Goal: Communication & Community: Answer question/provide support

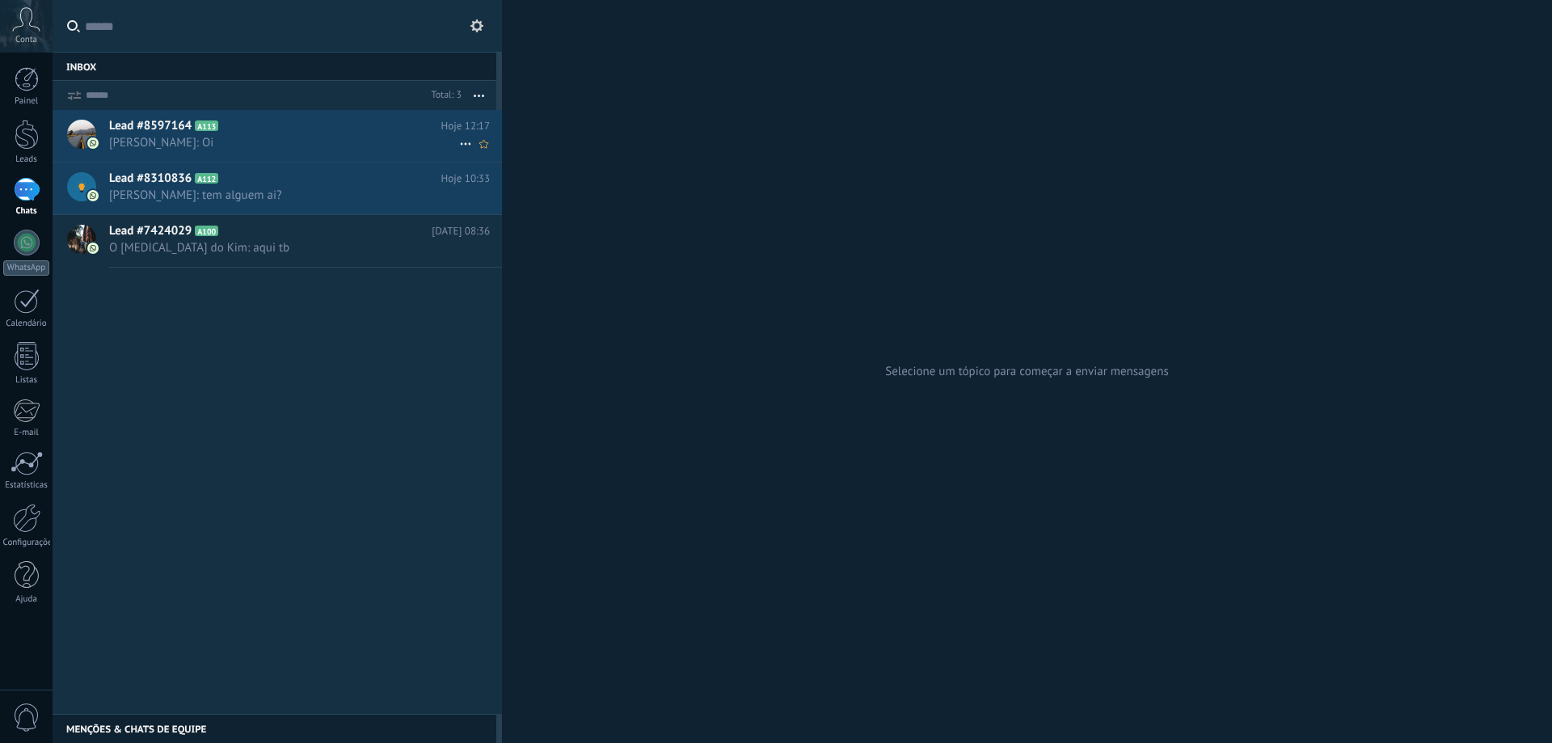
click at [287, 141] on span "[PERSON_NAME]: Oi" at bounding box center [284, 142] width 350 height 15
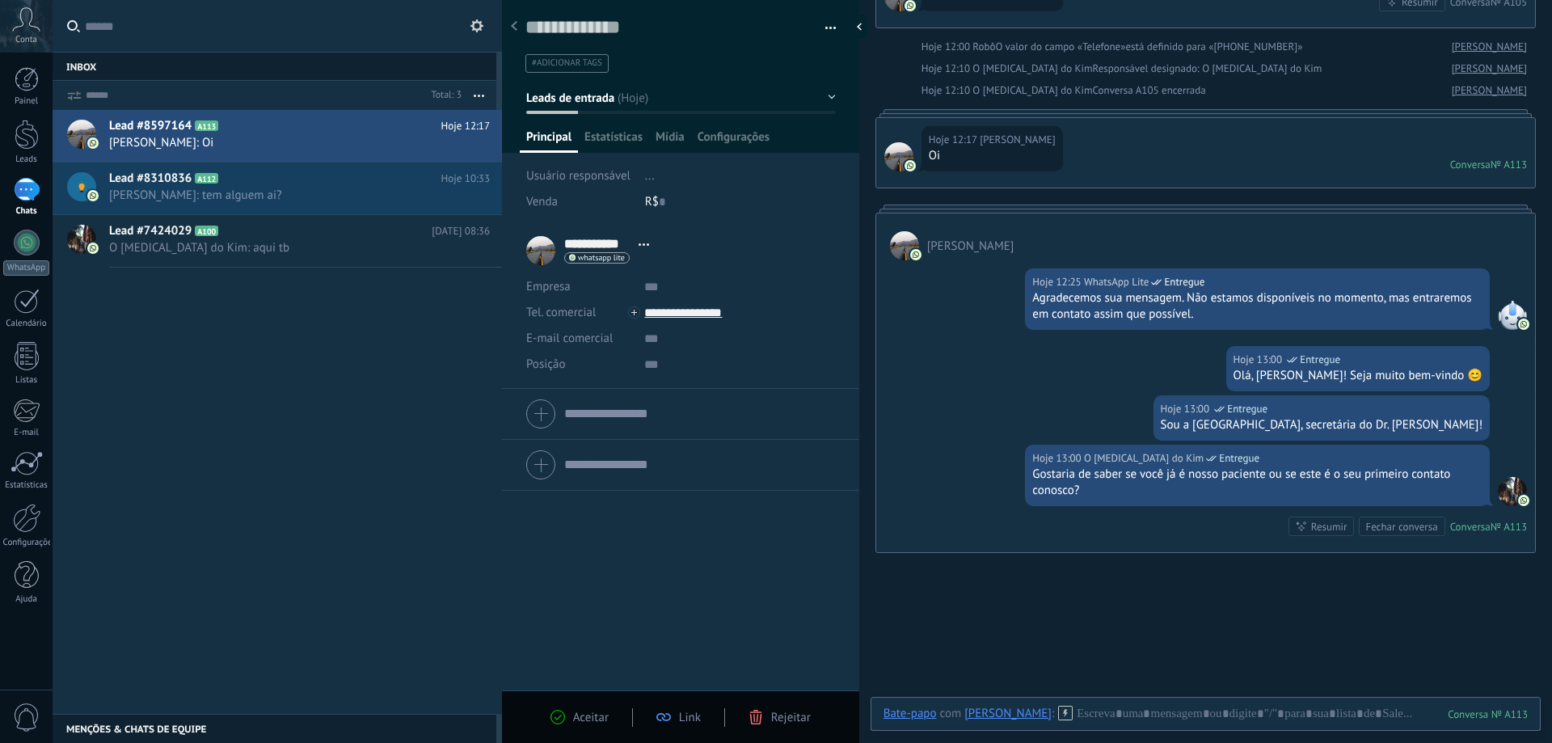
scroll to position [257, 0]
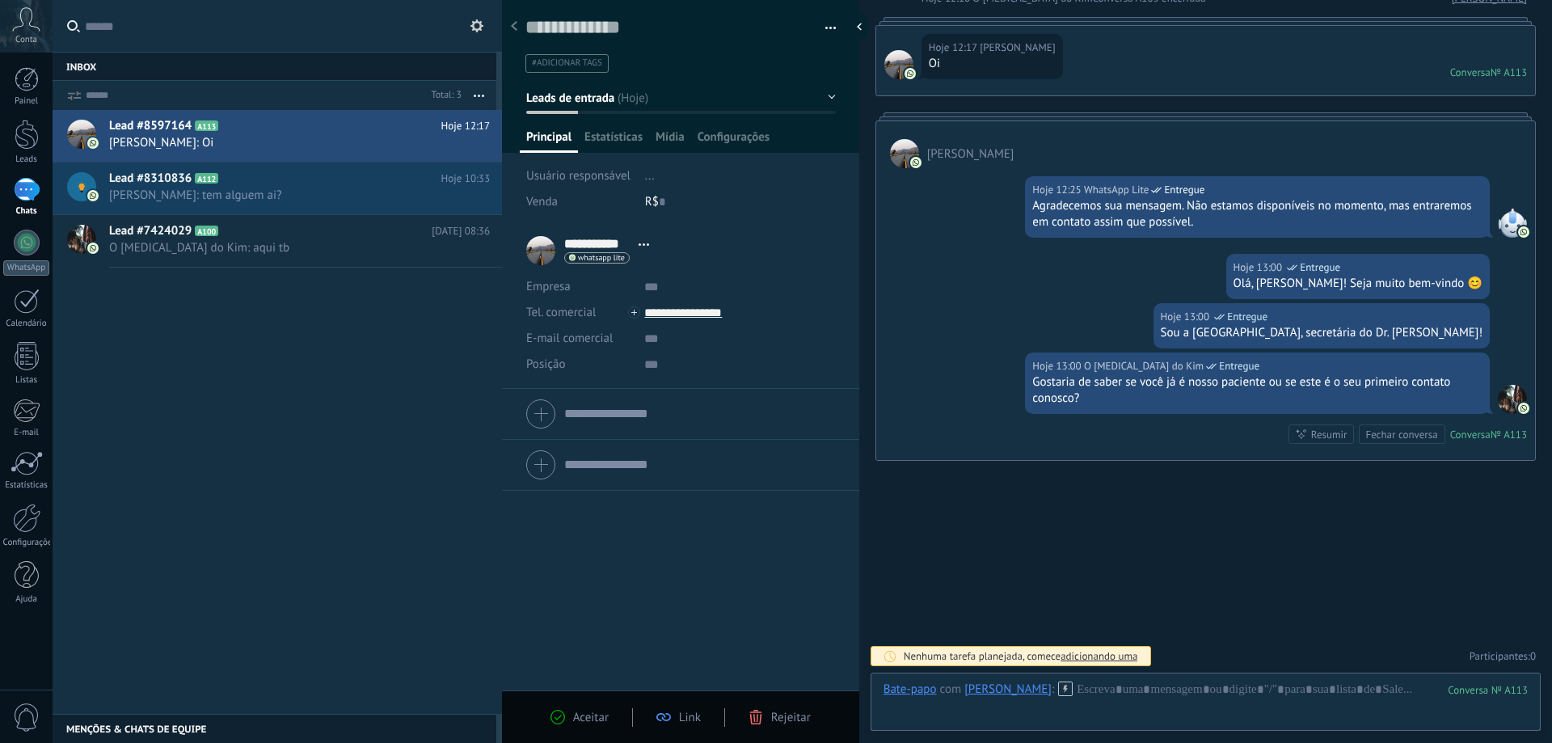
click at [310, 38] on input "text" at bounding box center [287, 26] width 404 height 52
click at [29, 19] on icon at bounding box center [26, 19] width 28 height 24
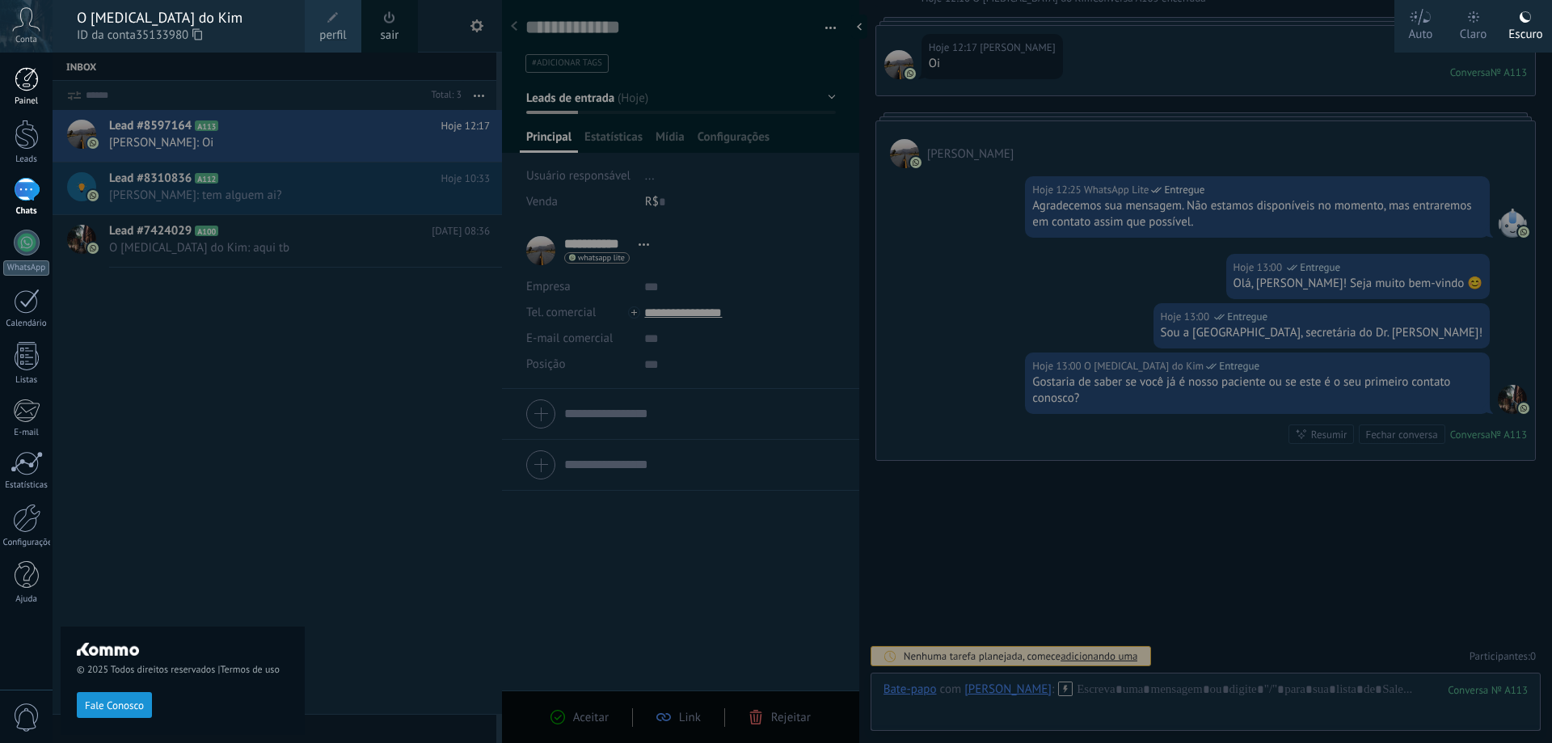
click at [18, 78] on div at bounding box center [27, 79] width 24 height 24
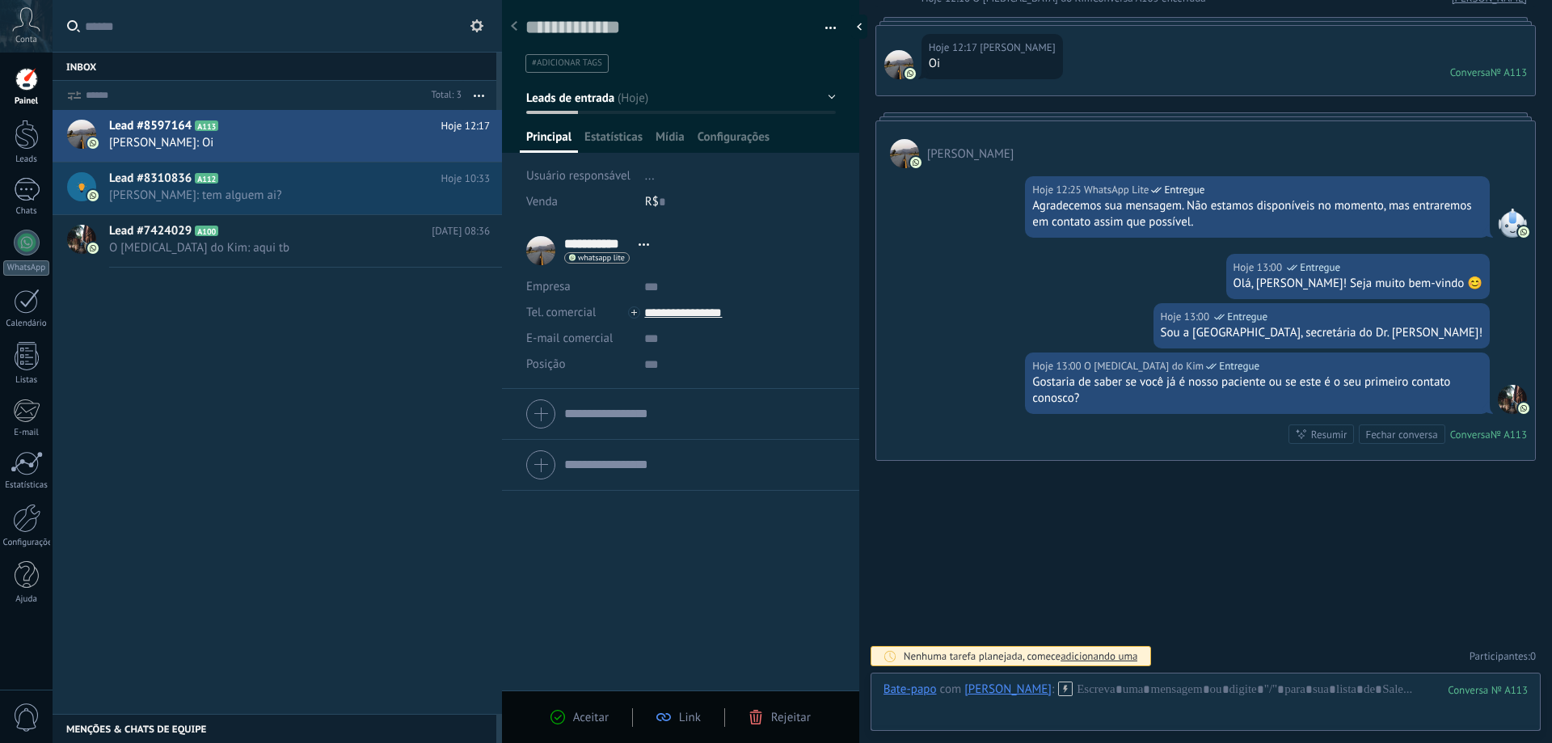
scroll to position [257, 0]
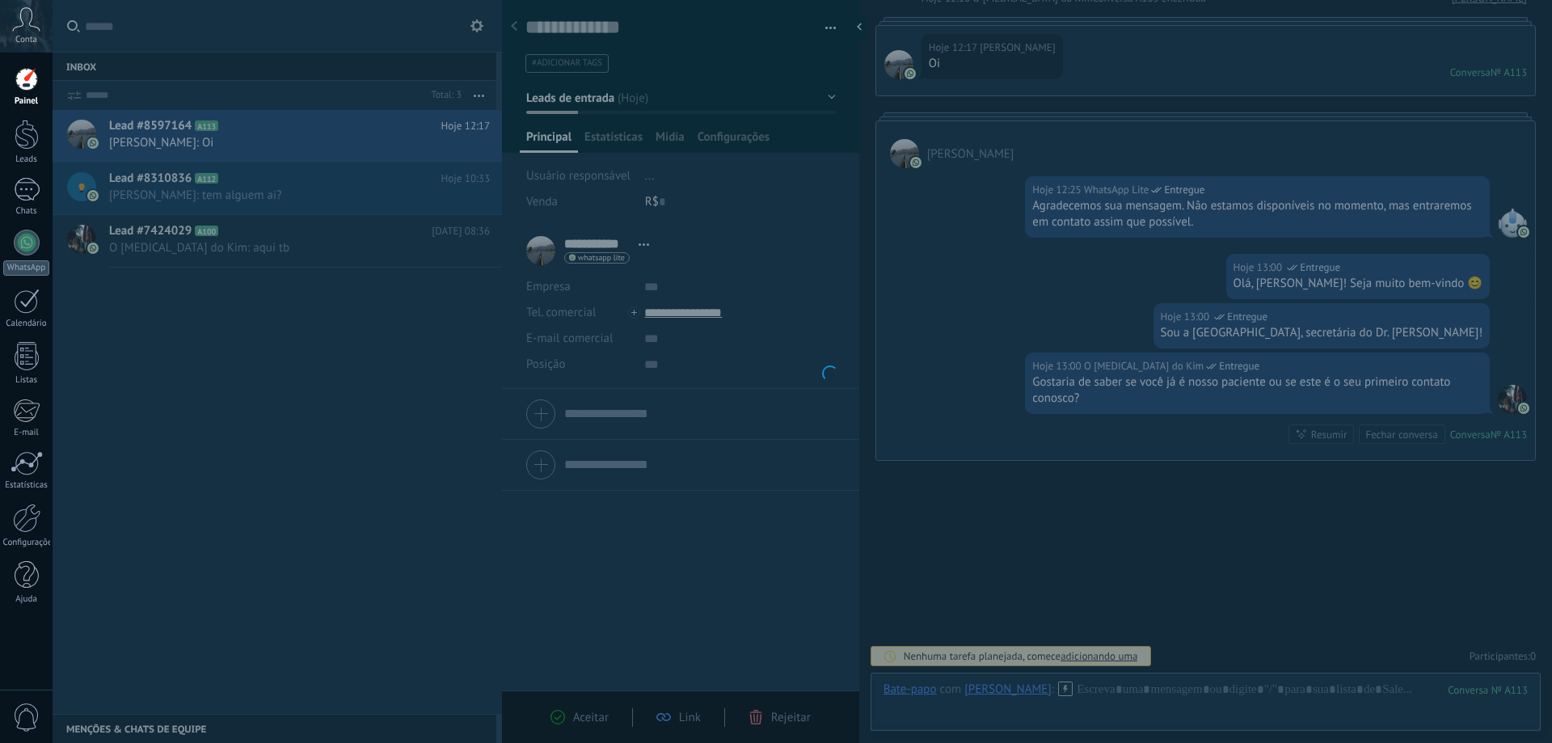
click at [25, 17] on icon at bounding box center [26, 19] width 28 height 24
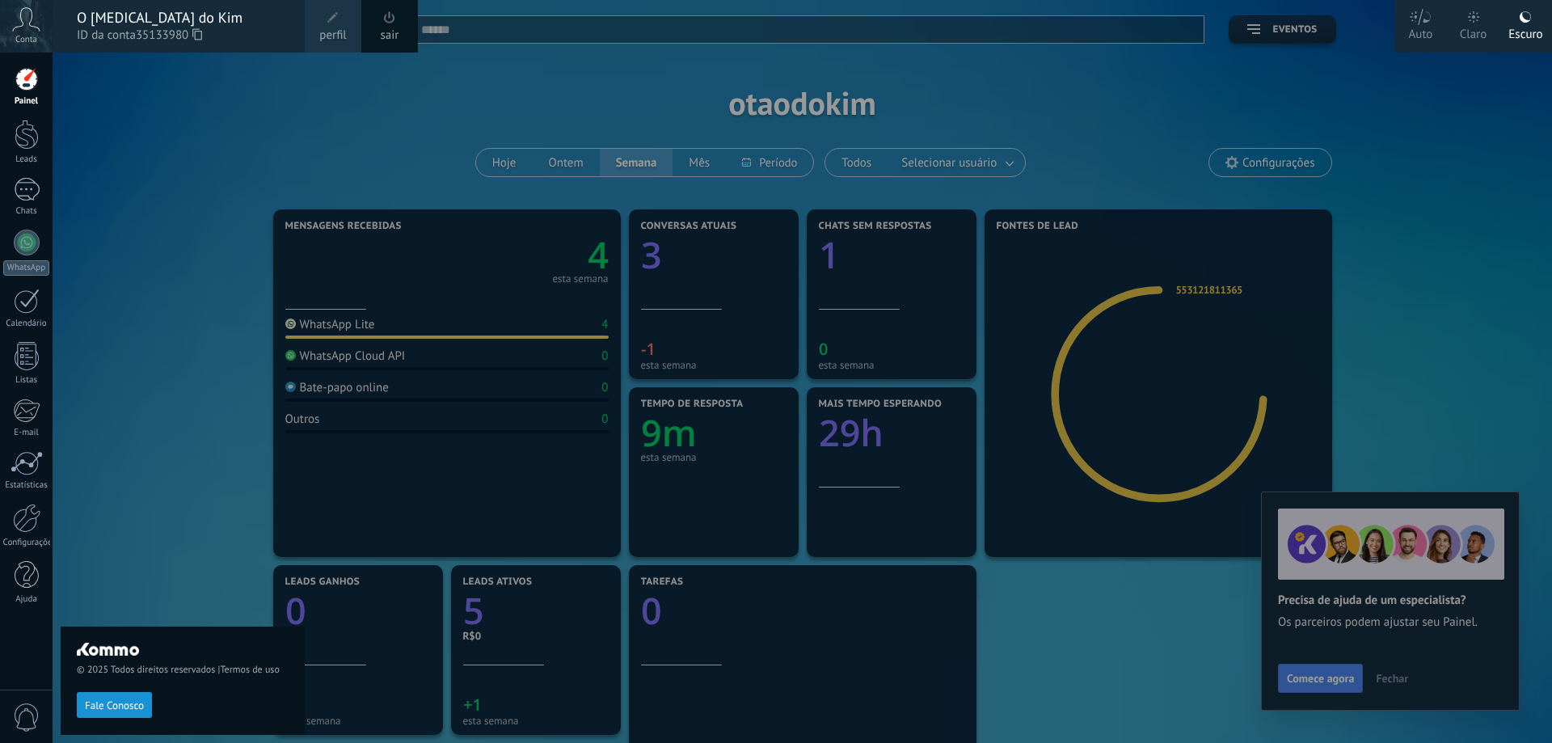
click at [1387, 675] on div at bounding box center [829, 371] width 1552 height 743
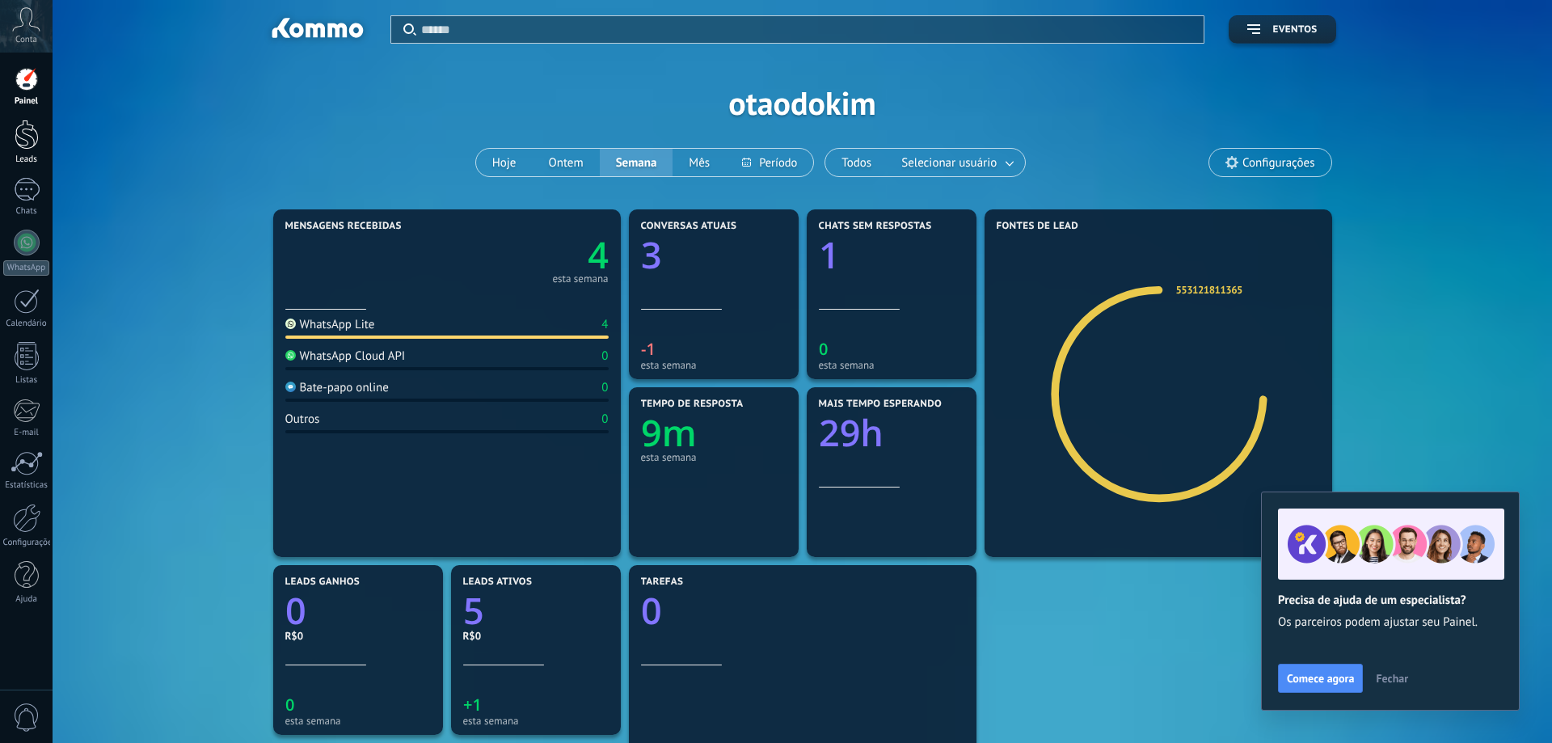
click at [23, 133] on div at bounding box center [27, 135] width 24 height 30
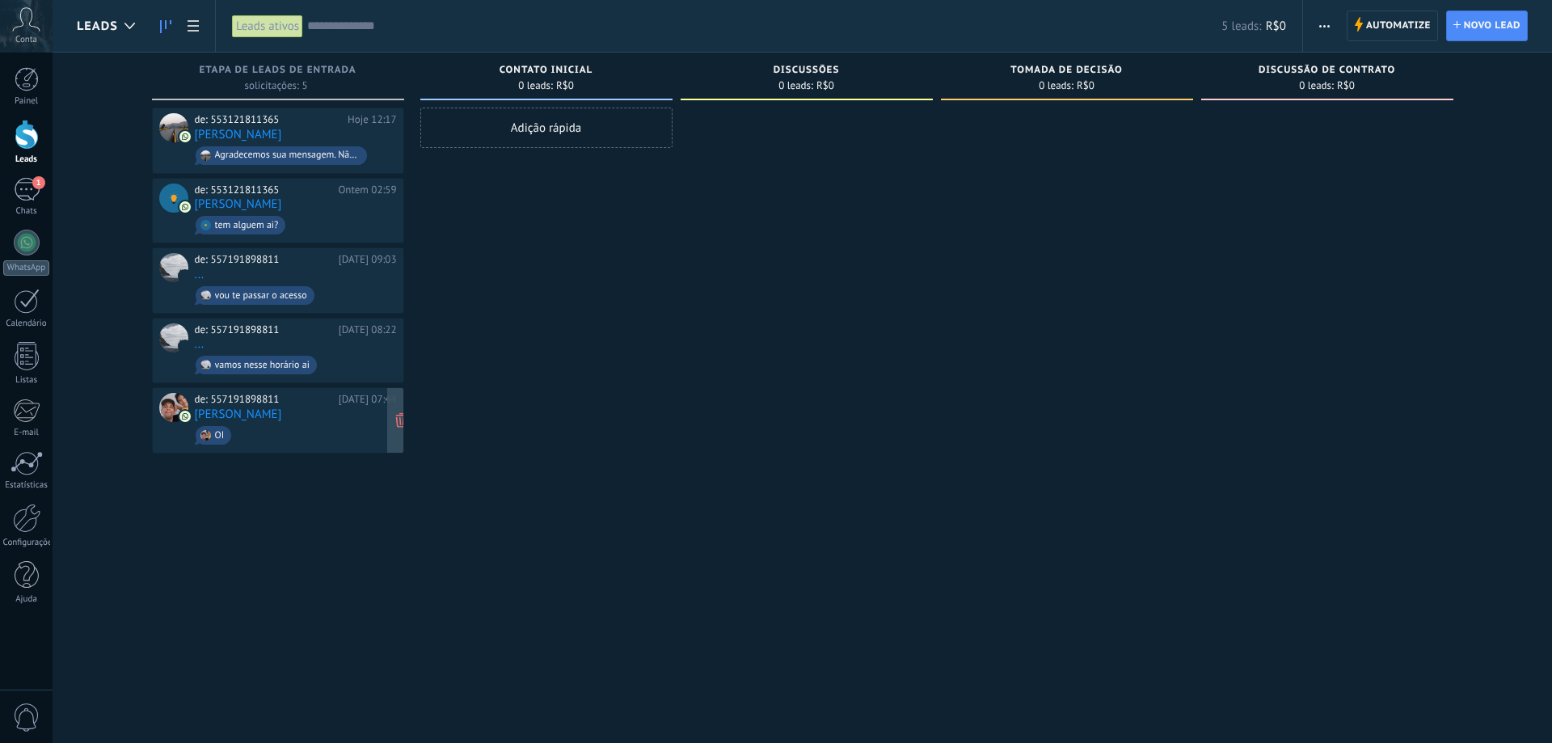
click at [266, 434] on span "OI" at bounding box center [296, 435] width 202 height 25
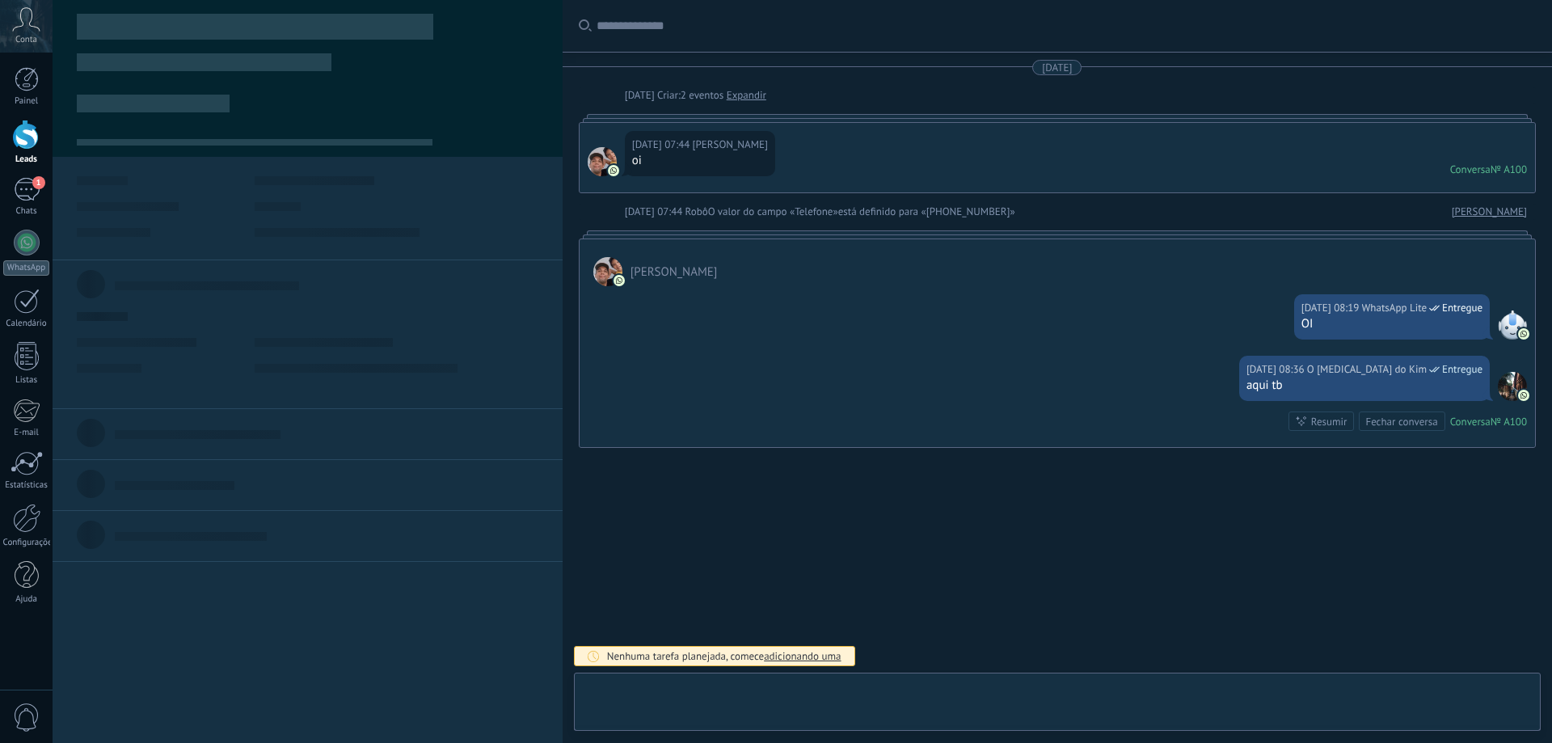
scroll to position [24, 0]
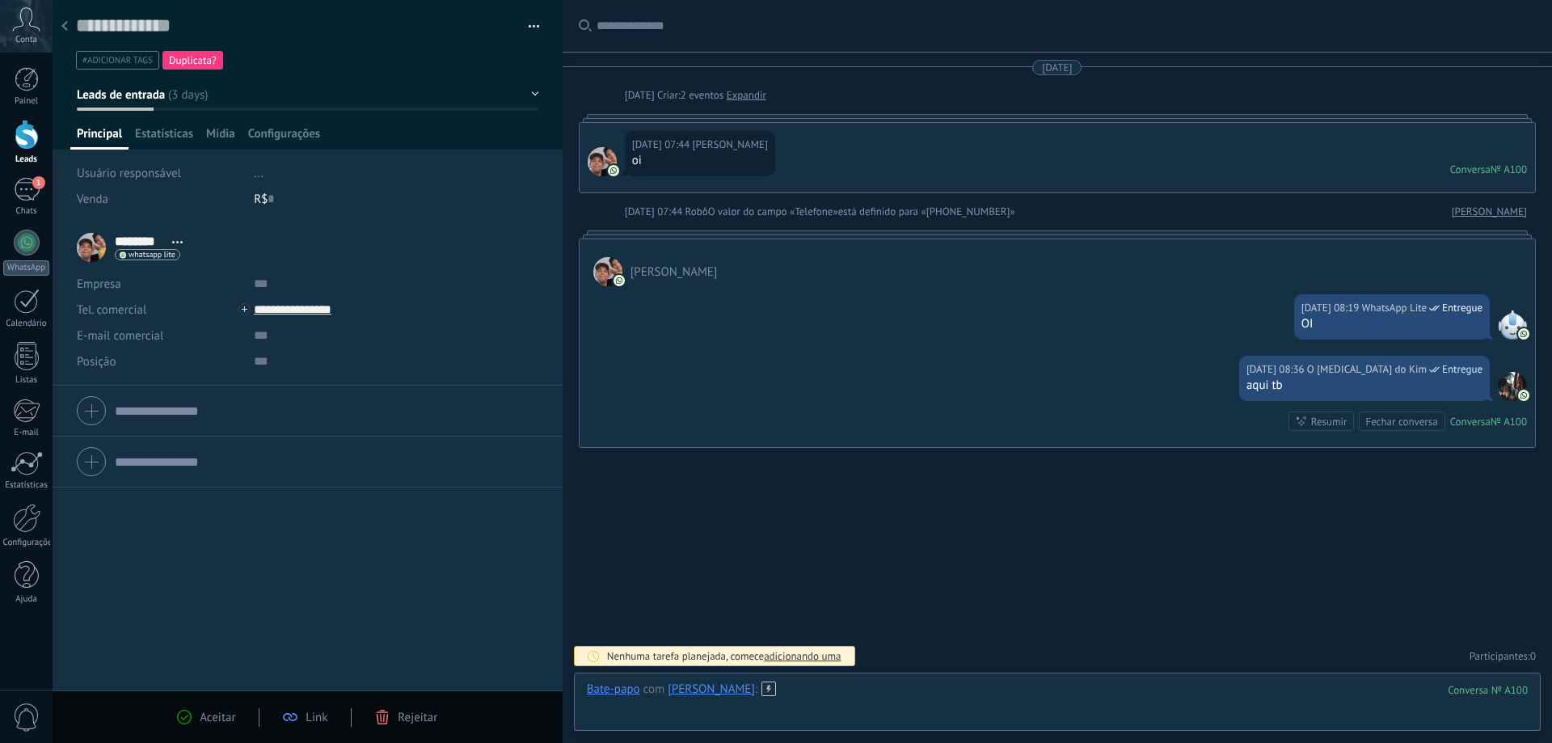
click at [889, 694] on div at bounding box center [1057, 706] width 941 height 49
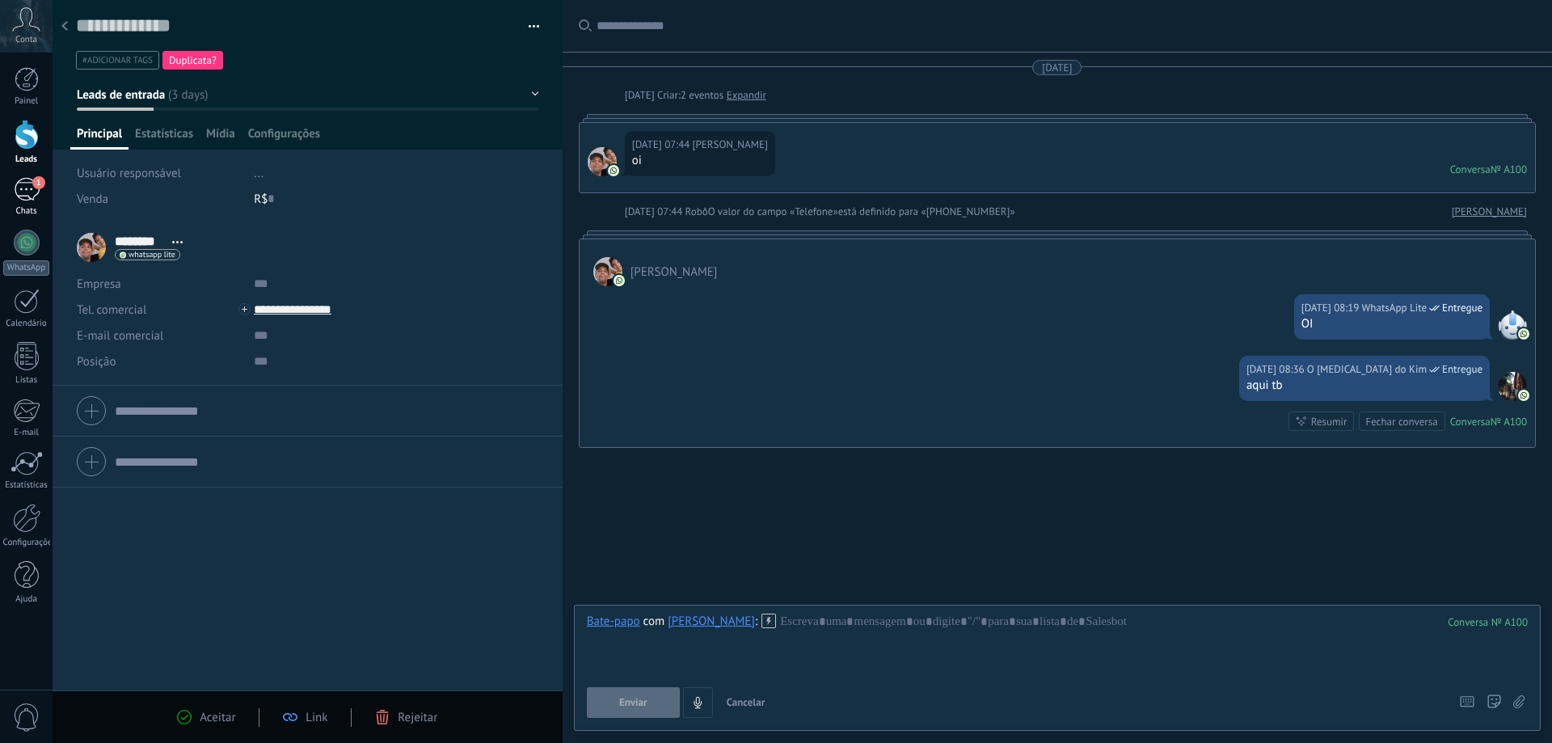
click at [28, 199] on div "1" at bounding box center [27, 189] width 26 height 23
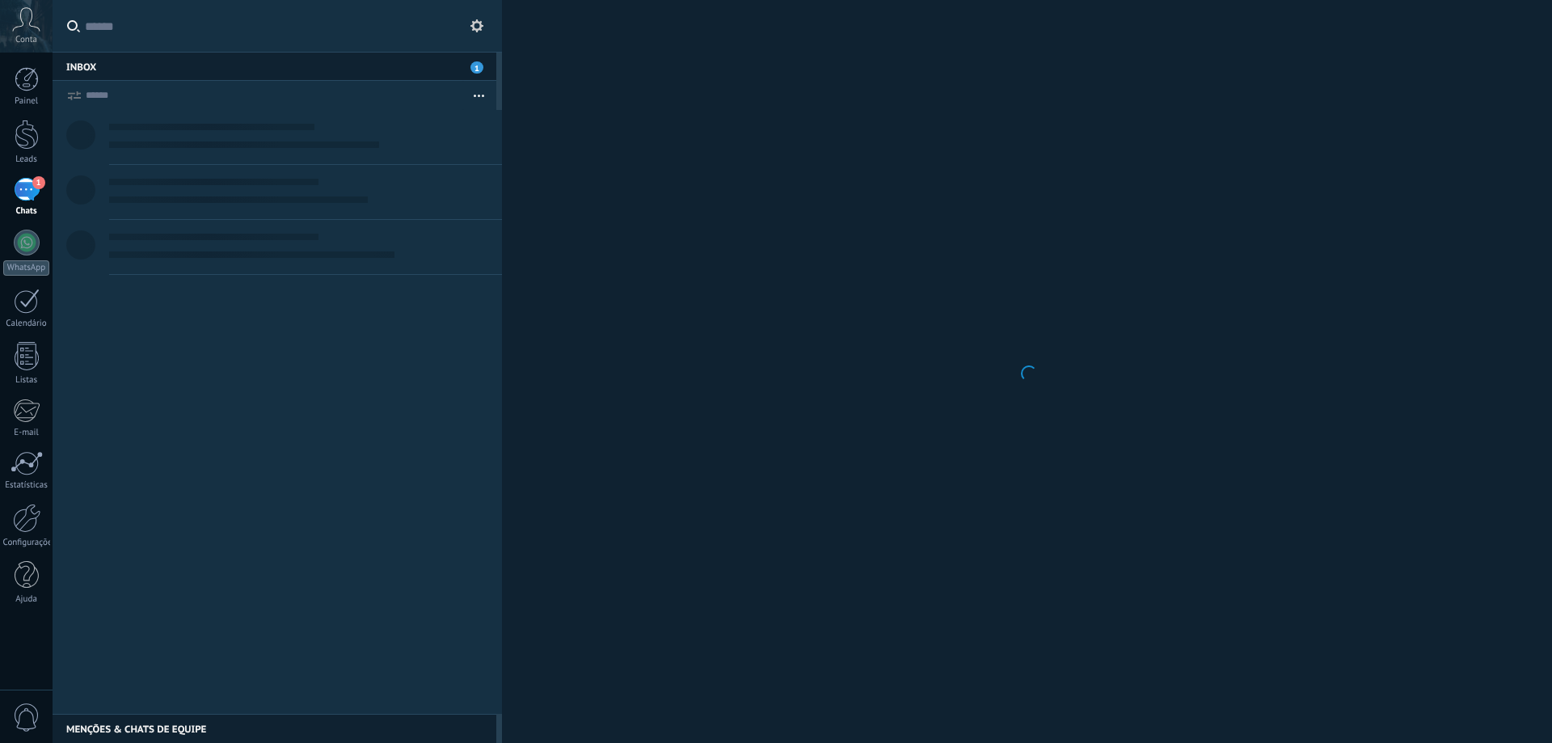
scroll to position [24, 0]
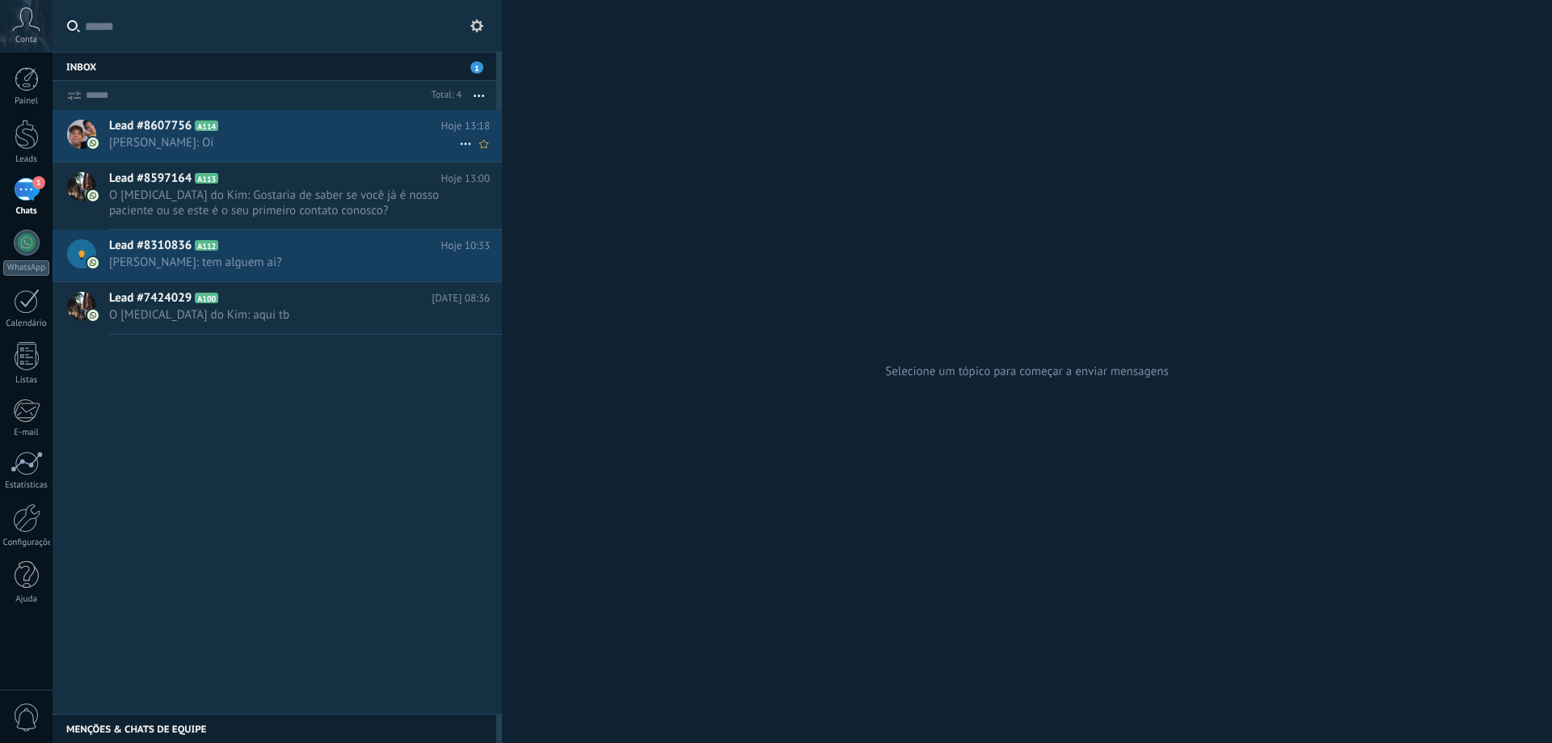
click at [173, 137] on span "[PERSON_NAME]: Oi" at bounding box center [284, 142] width 350 height 15
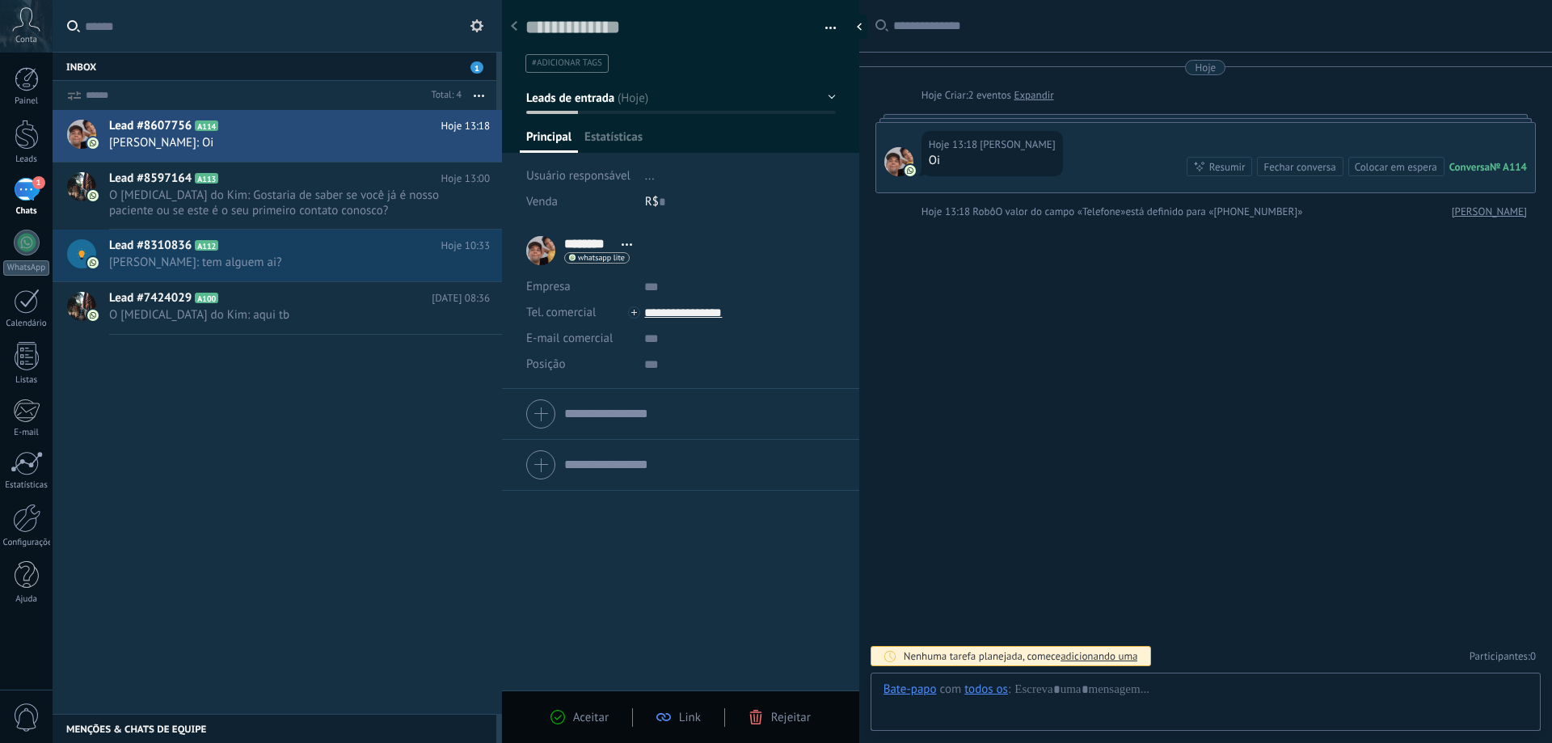
scroll to position [24, 0]
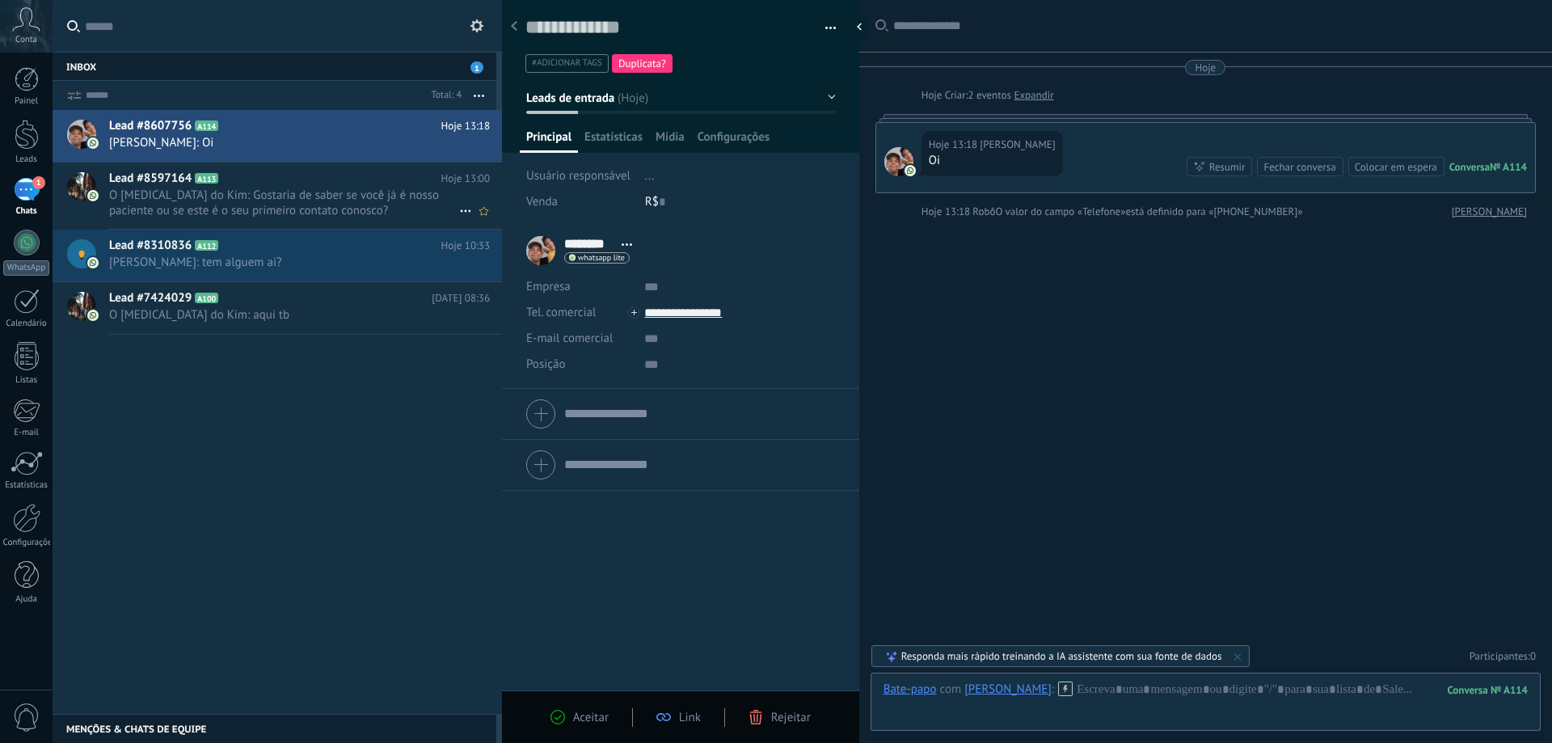
click at [194, 195] on span "O [MEDICAL_DATA] do Kim: Gostaria de saber se você já é nosso paciente ou se es…" at bounding box center [284, 203] width 350 height 31
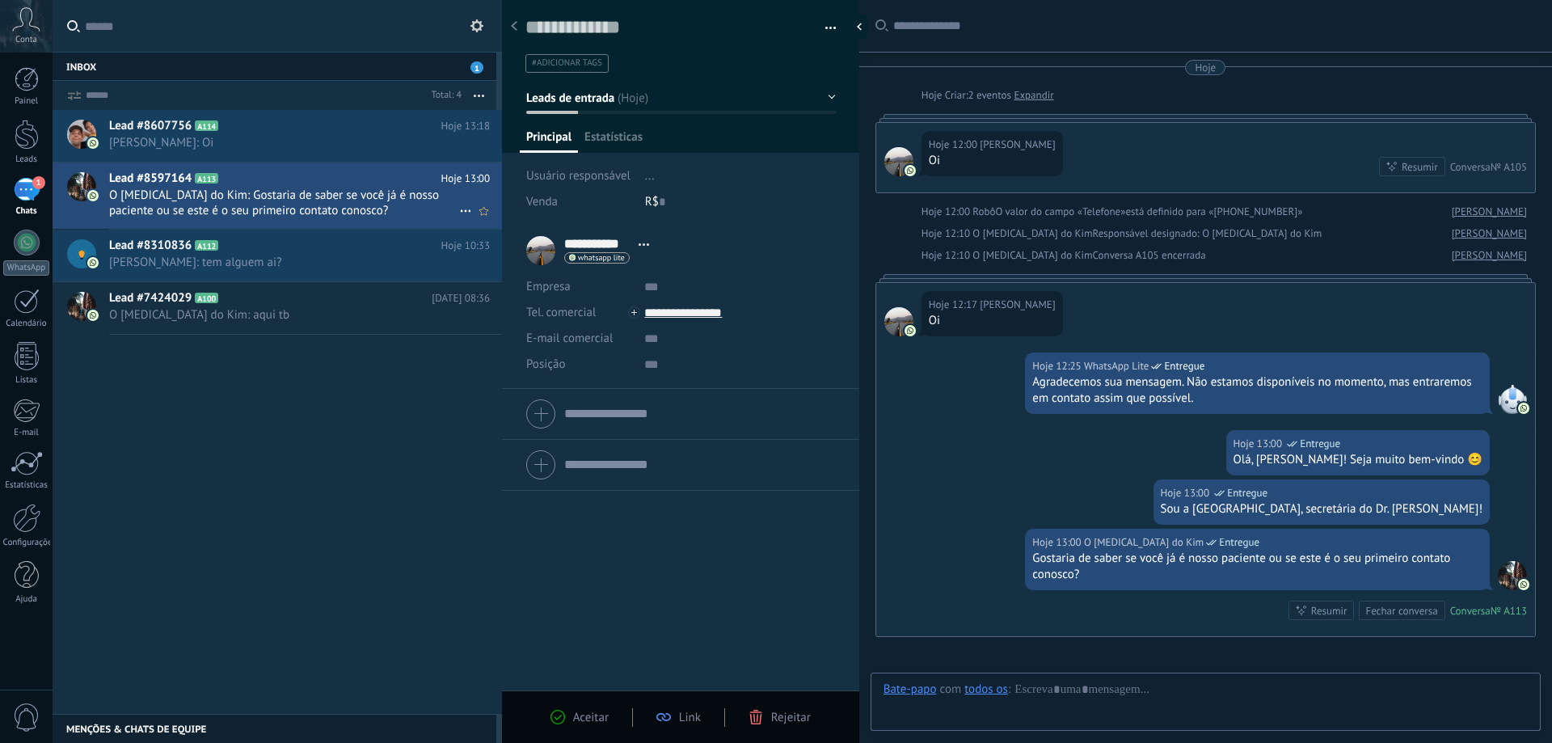
scroll to position [176, 0]
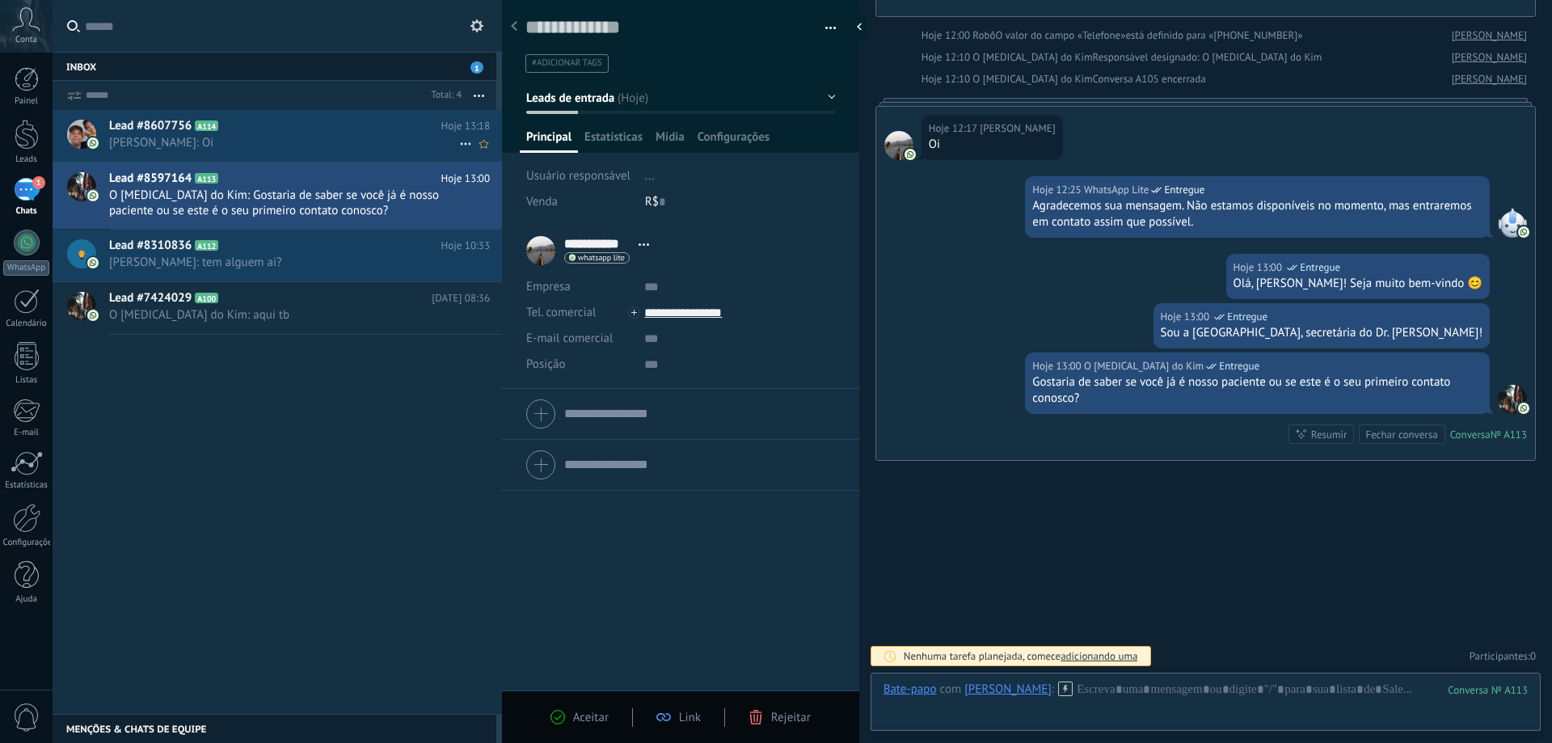
click at [209, 136] on span "[PERSON_NAME]: Oi" at bounding box center [284, 142] width 350 height 15
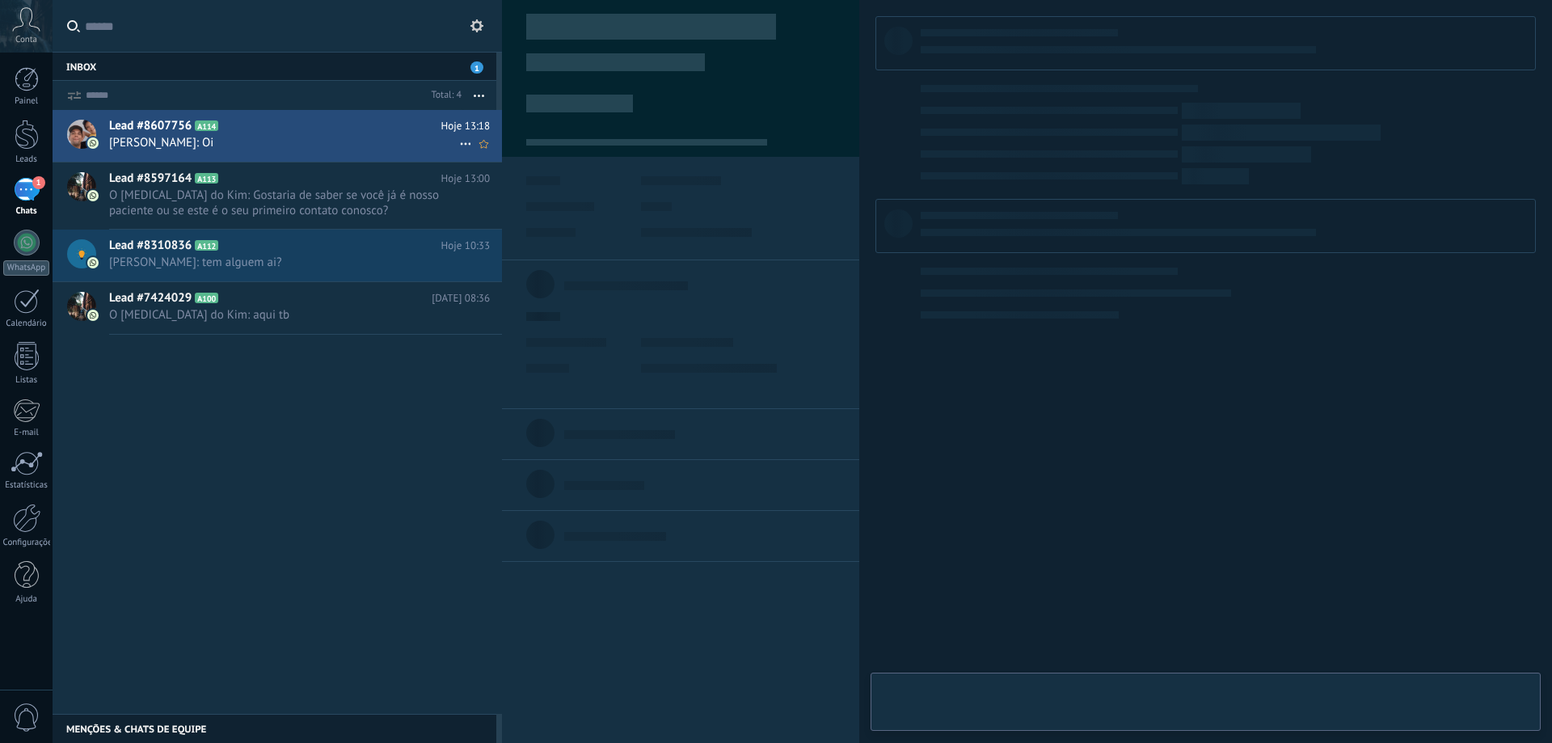
scroll to position [24, 0]
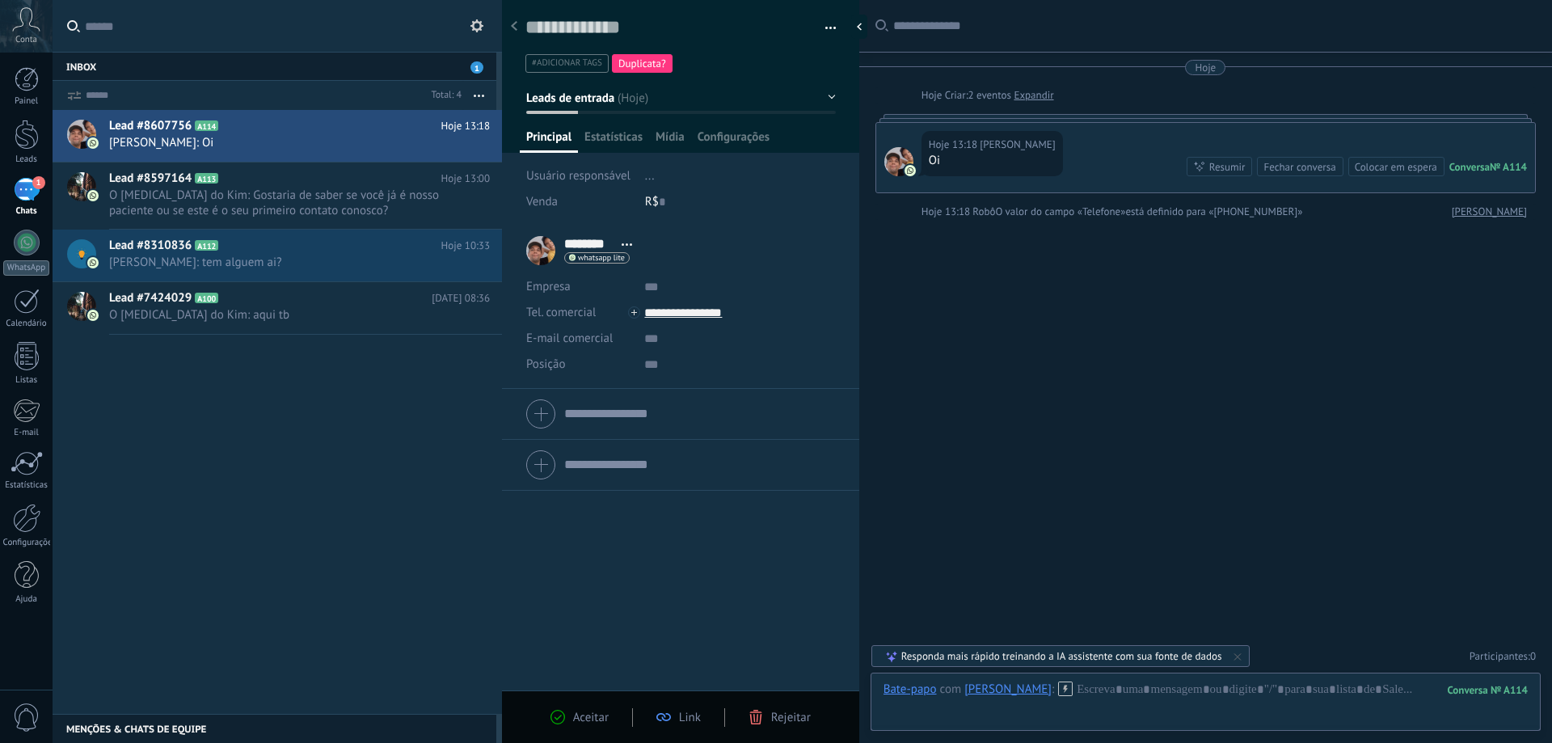
click at [645, 68] on span "Duplicata?" at bounding box center [642, 64] width 48 height 14
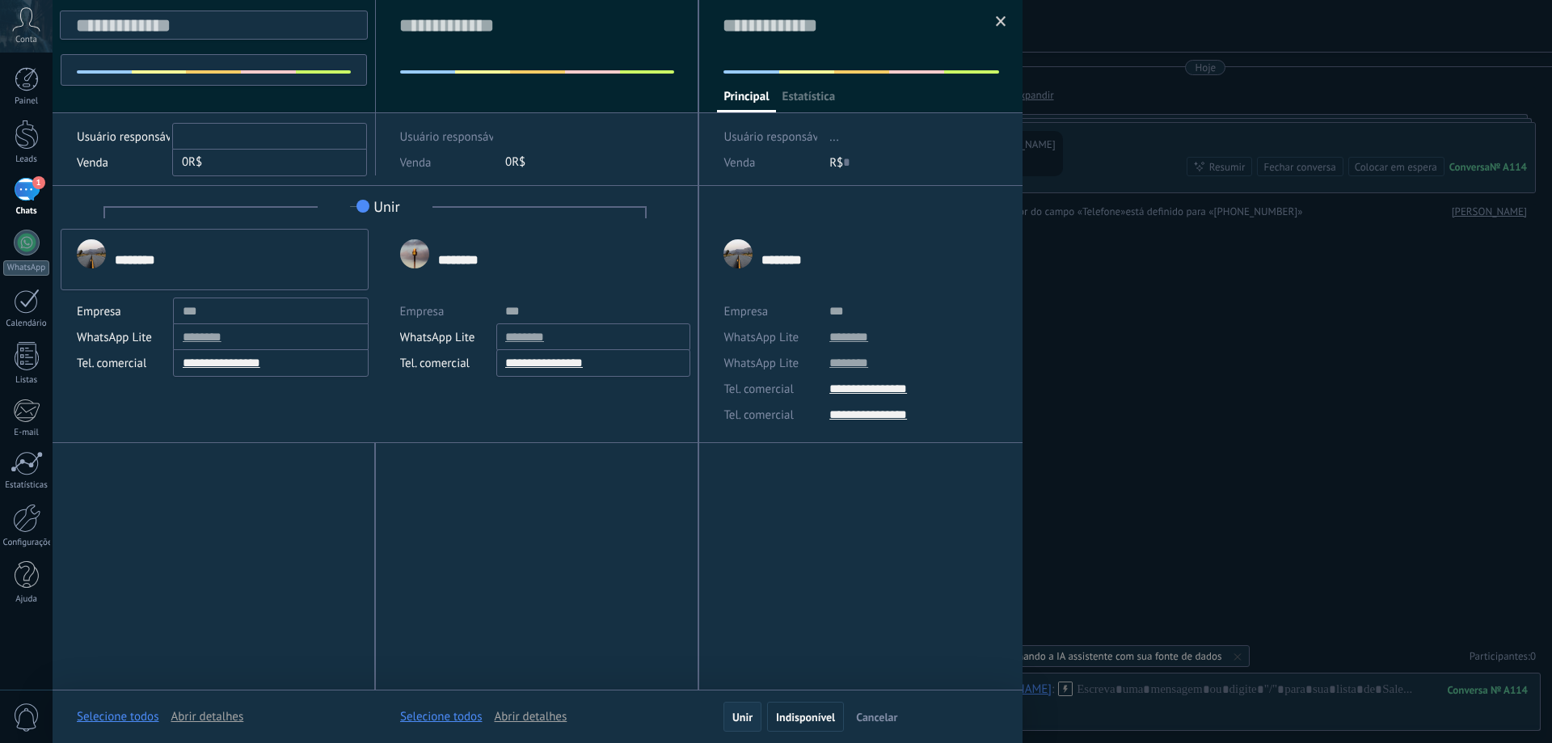
click at [748, 723] on span "Unir" at bounding box center [742, 716] width 20 height 11
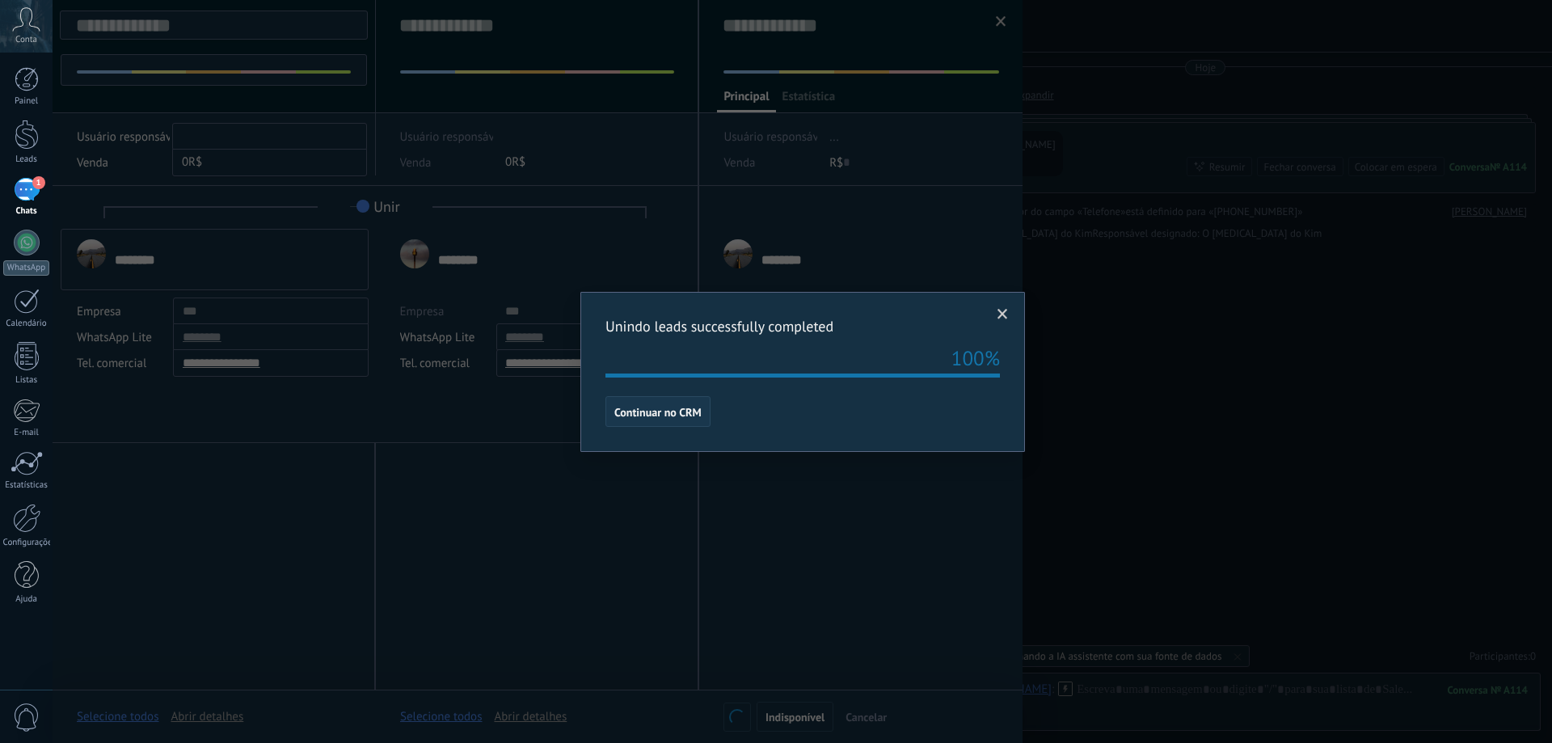
click at [685, 413] on span "Continuar no CRM" at bounding box center [657, 412] width 87 height 11
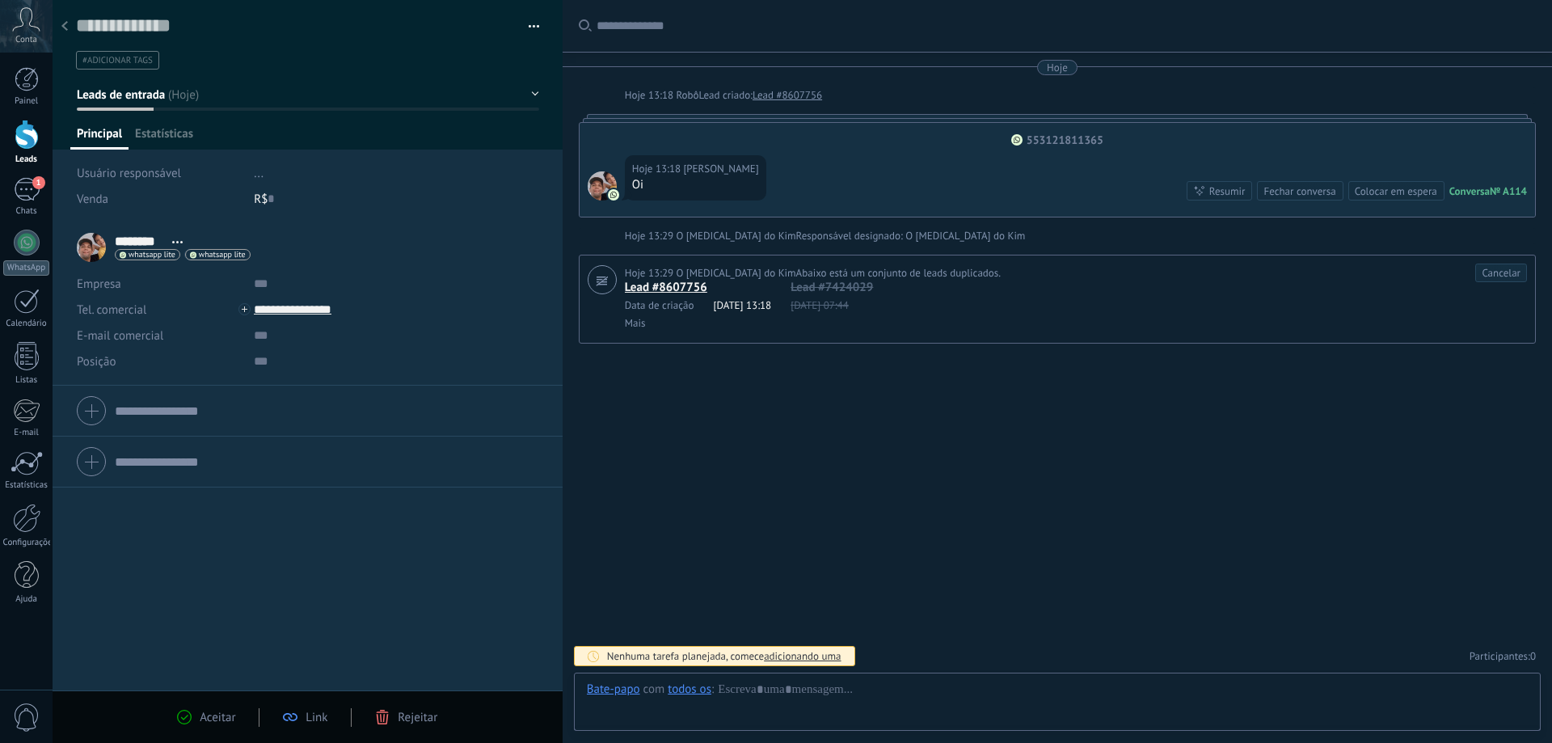
scroll to position [24, 0]
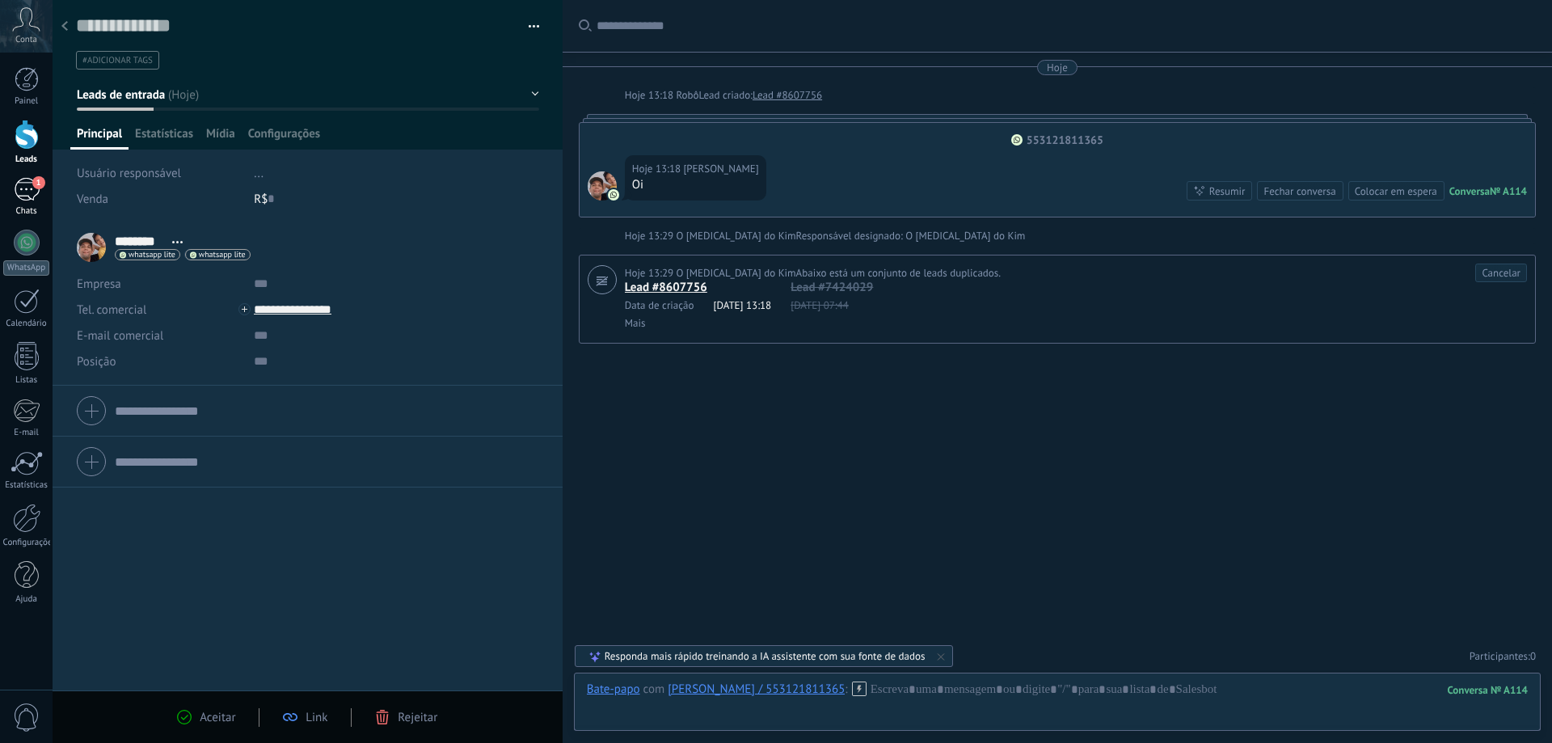
click at [32, 198] on div "1" at bounding box center [27, 189] width 26 height 23
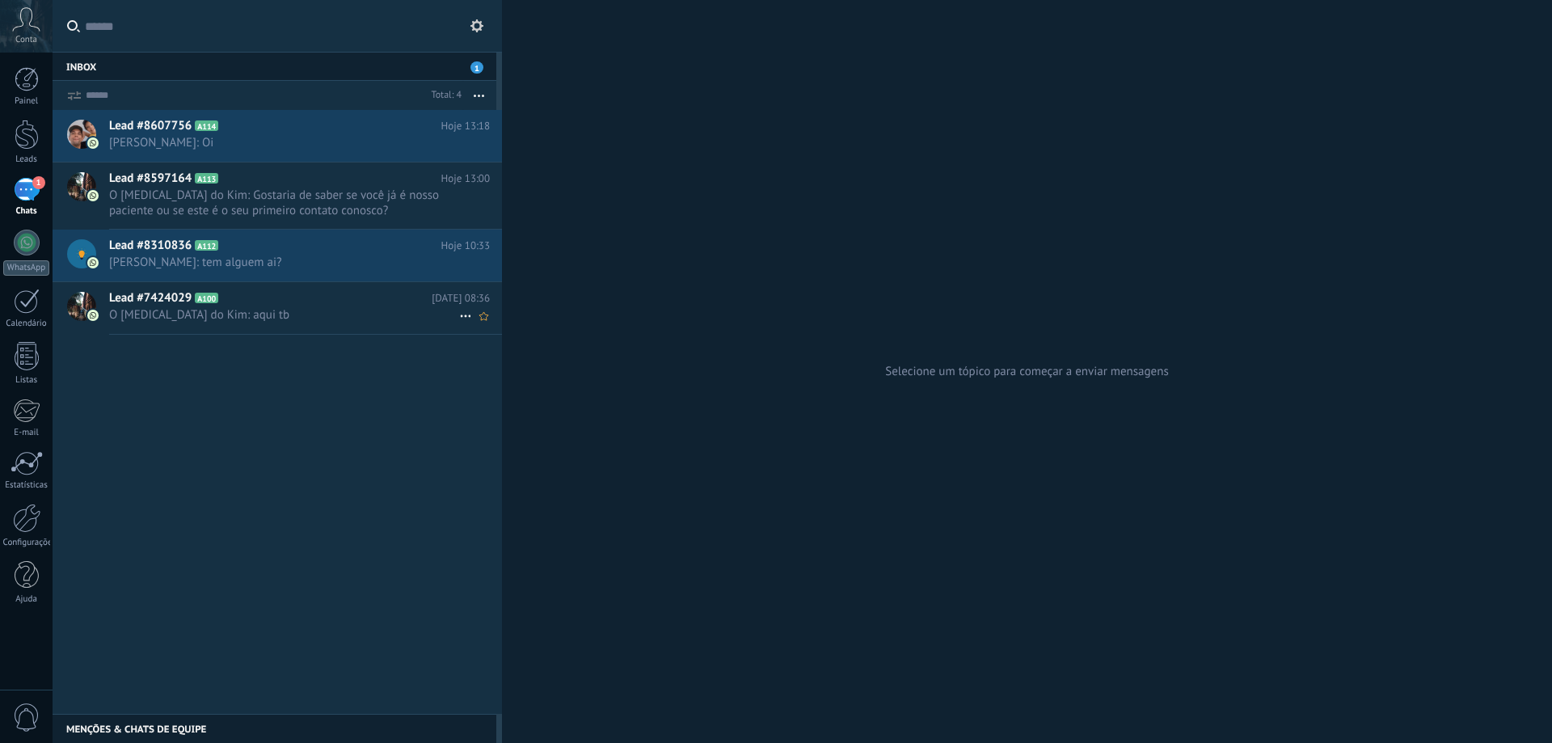
click at [227, 307] on span "O [MEDICAL_DATA] do Kim: aqui tb" at bounding box center [284, 314] width 350 height 15
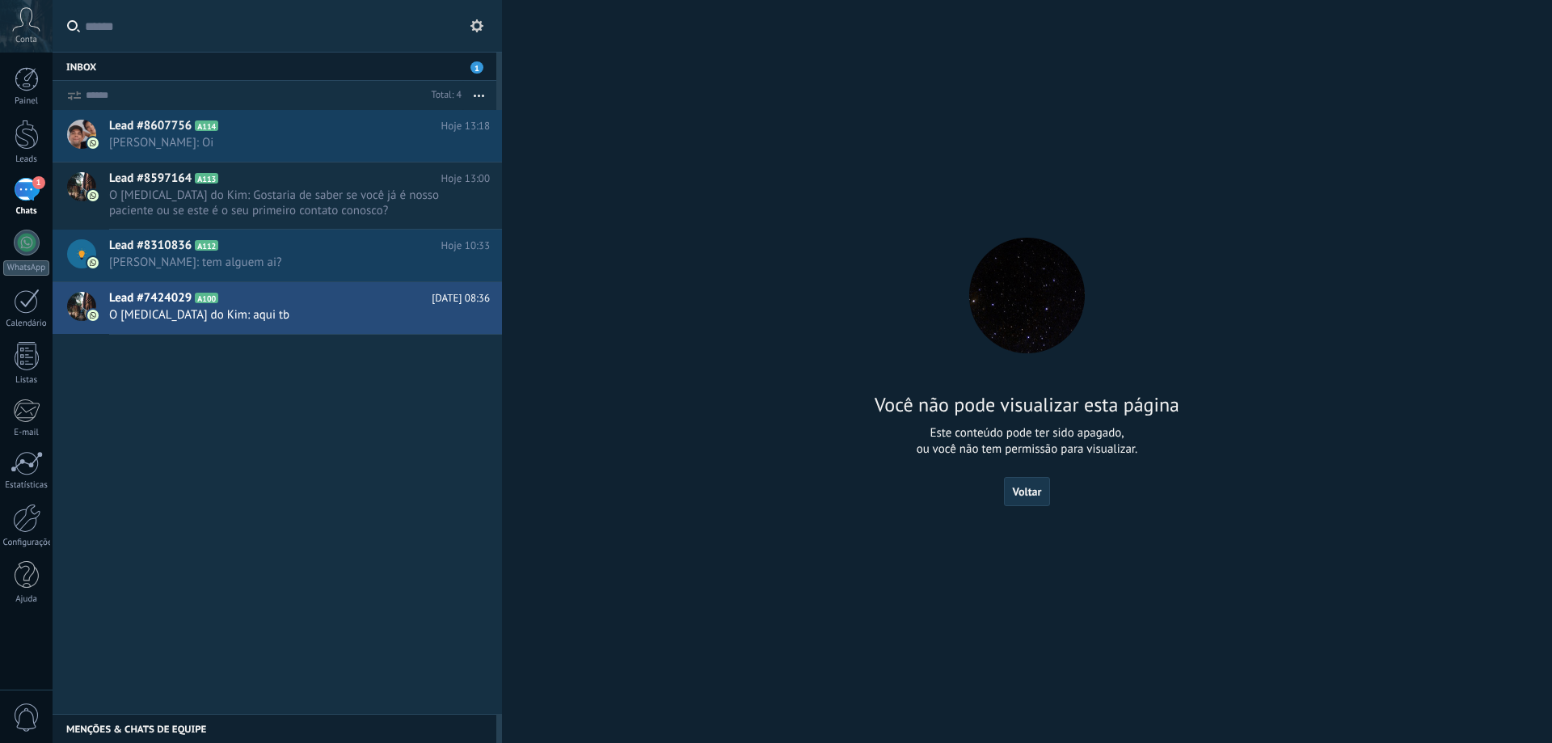
click at [1032, 492] on span "Voltar" at bounding box center [1027, 491] width 29 height 11
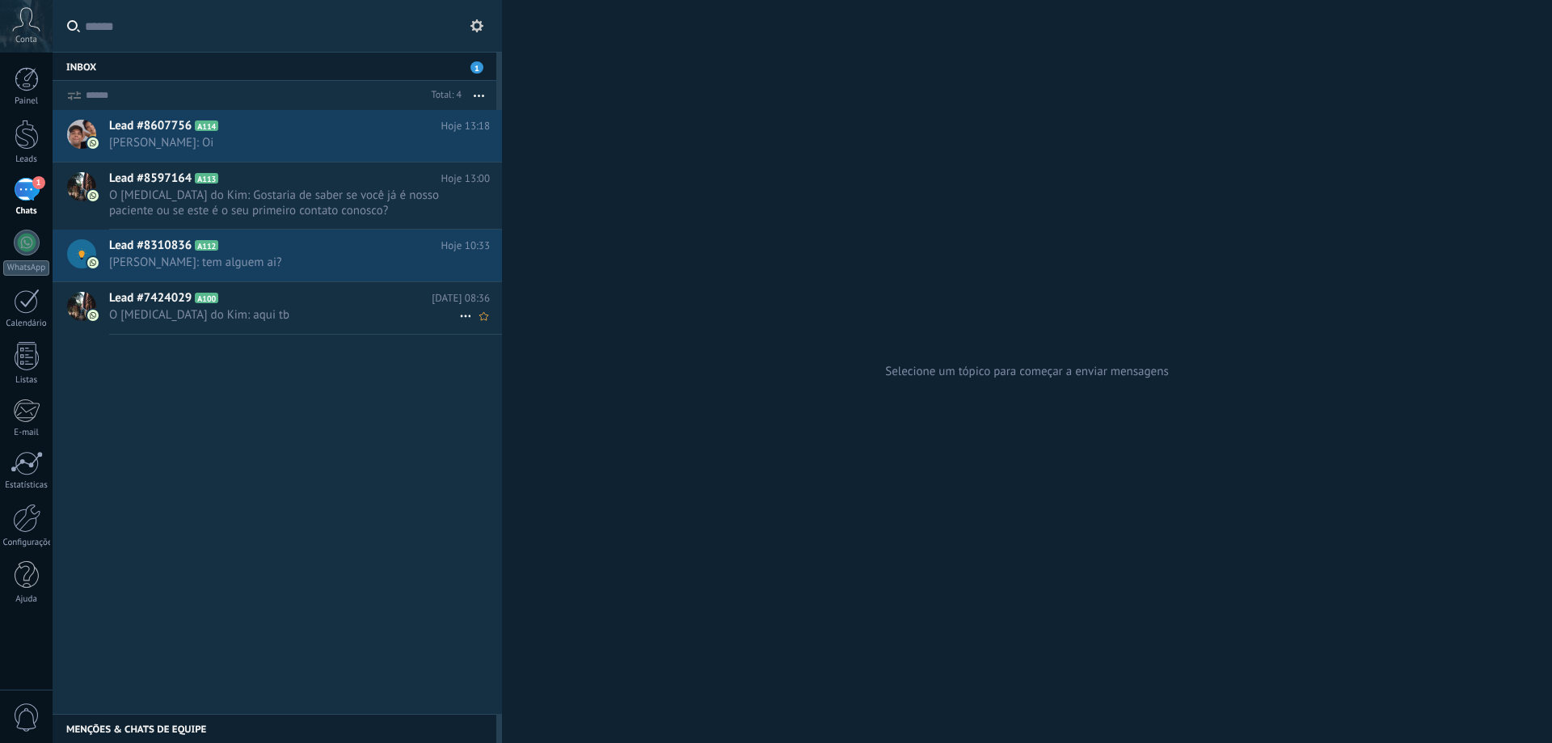
click at [472, 315] on icon at bounding box center [465, 315] width 19 height 19
click at [465, 314] on li "Conversa fechada" at bounding box center [526, 324] width 137 height 32
click at [462, 319] on icon at bounding box center [465, 315] width 19 height 19
click at [205, 317] on div at bounding box center [776, 371] width 1552 height 743
click at [228, 130] on icon at bounding box center [231, 126] width 16 height 16
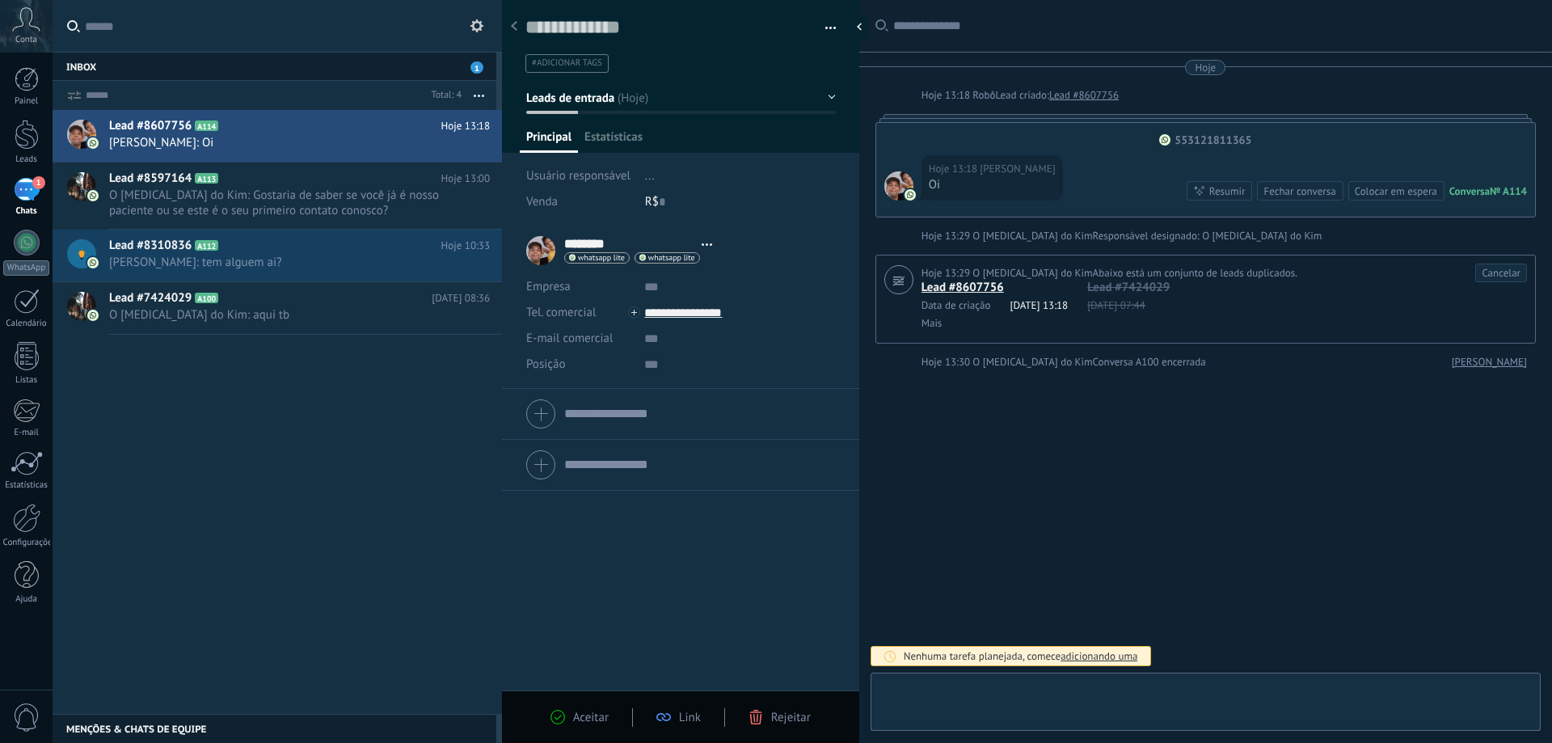
scroll to position [24, 0]
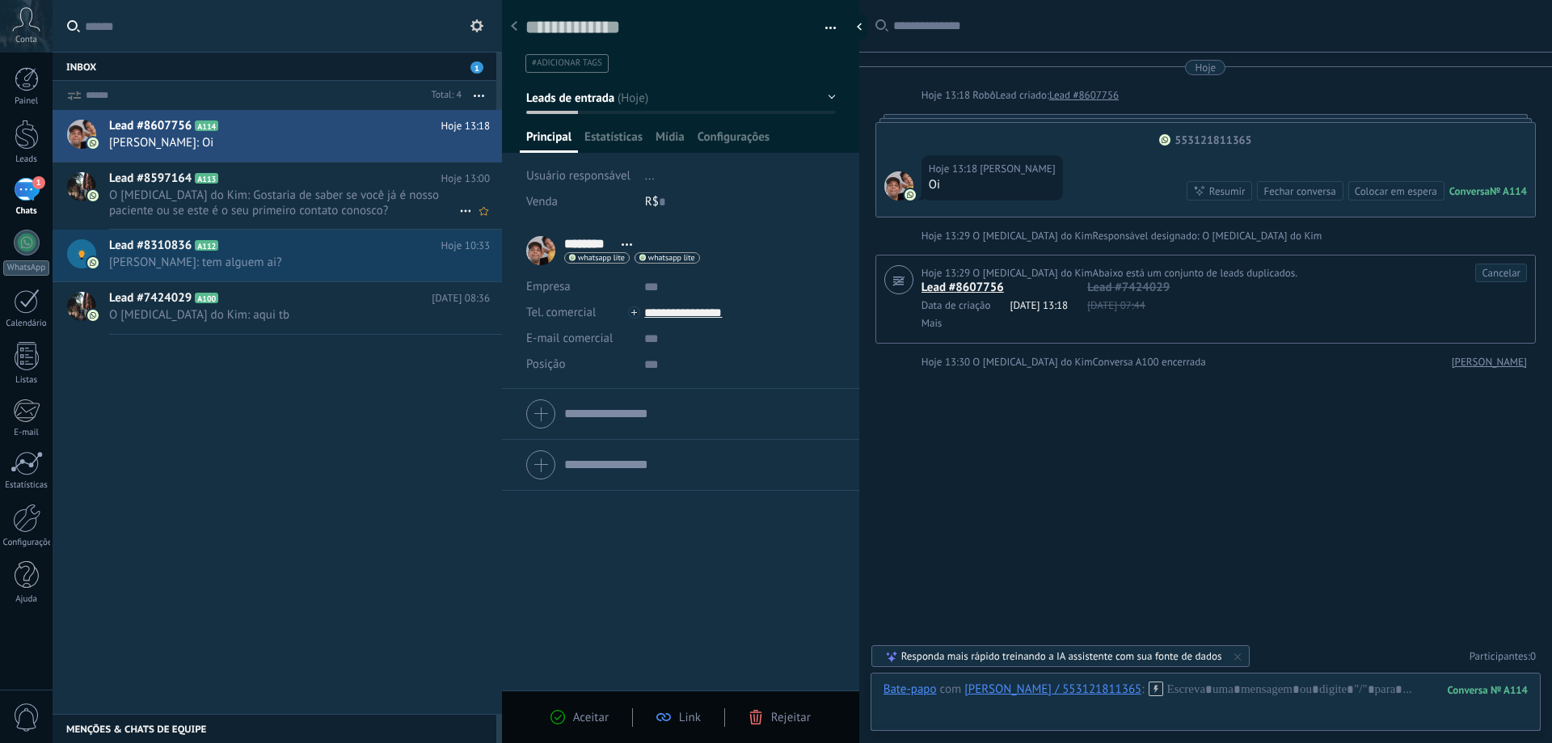
click at [210, 188] on span "O [MEDICAL_DATA] do Kim: Gostaria de saber se você já é nosso paciente ou se es…" at bounding box center [284, 203] width 350 height 31
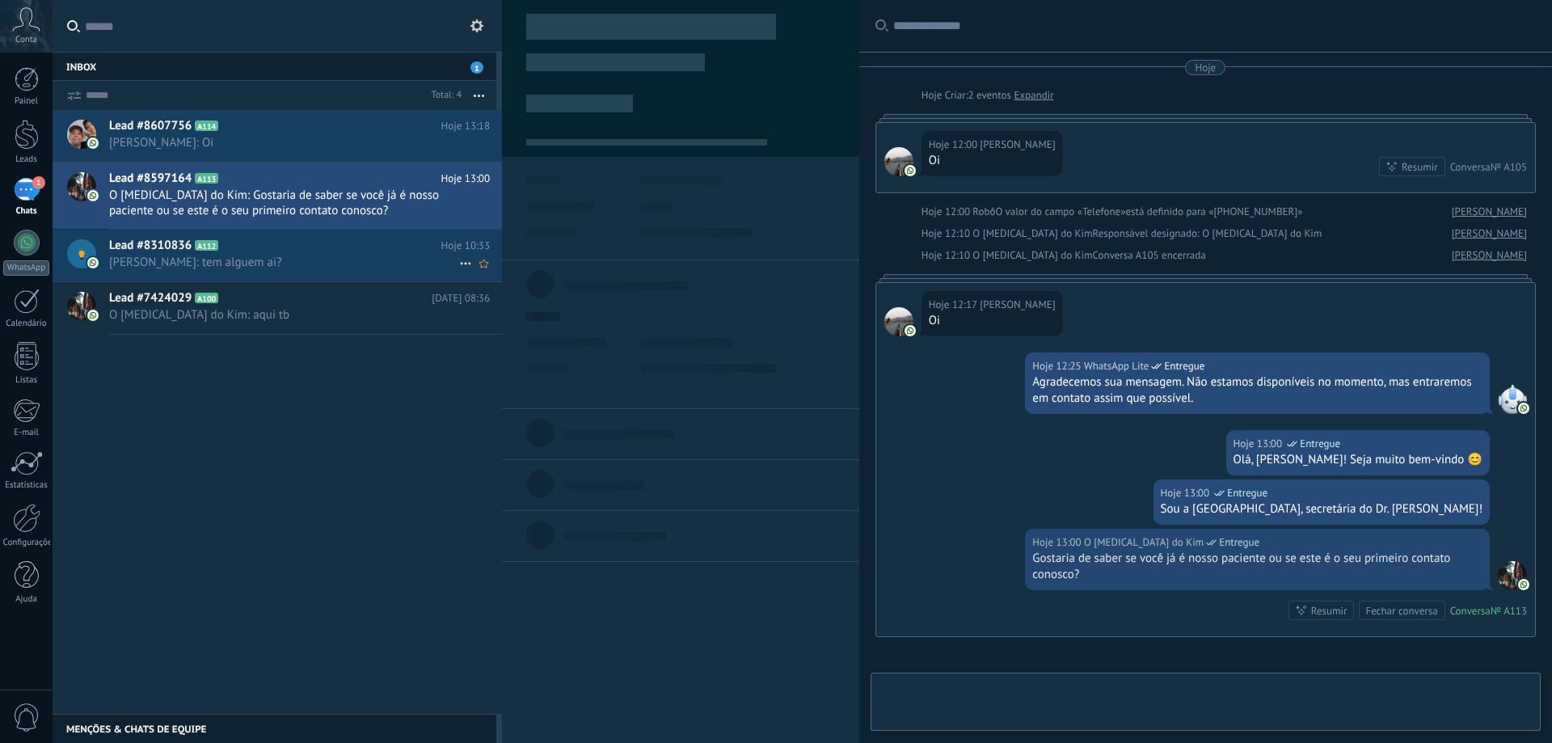
scroll to position [176, 0]
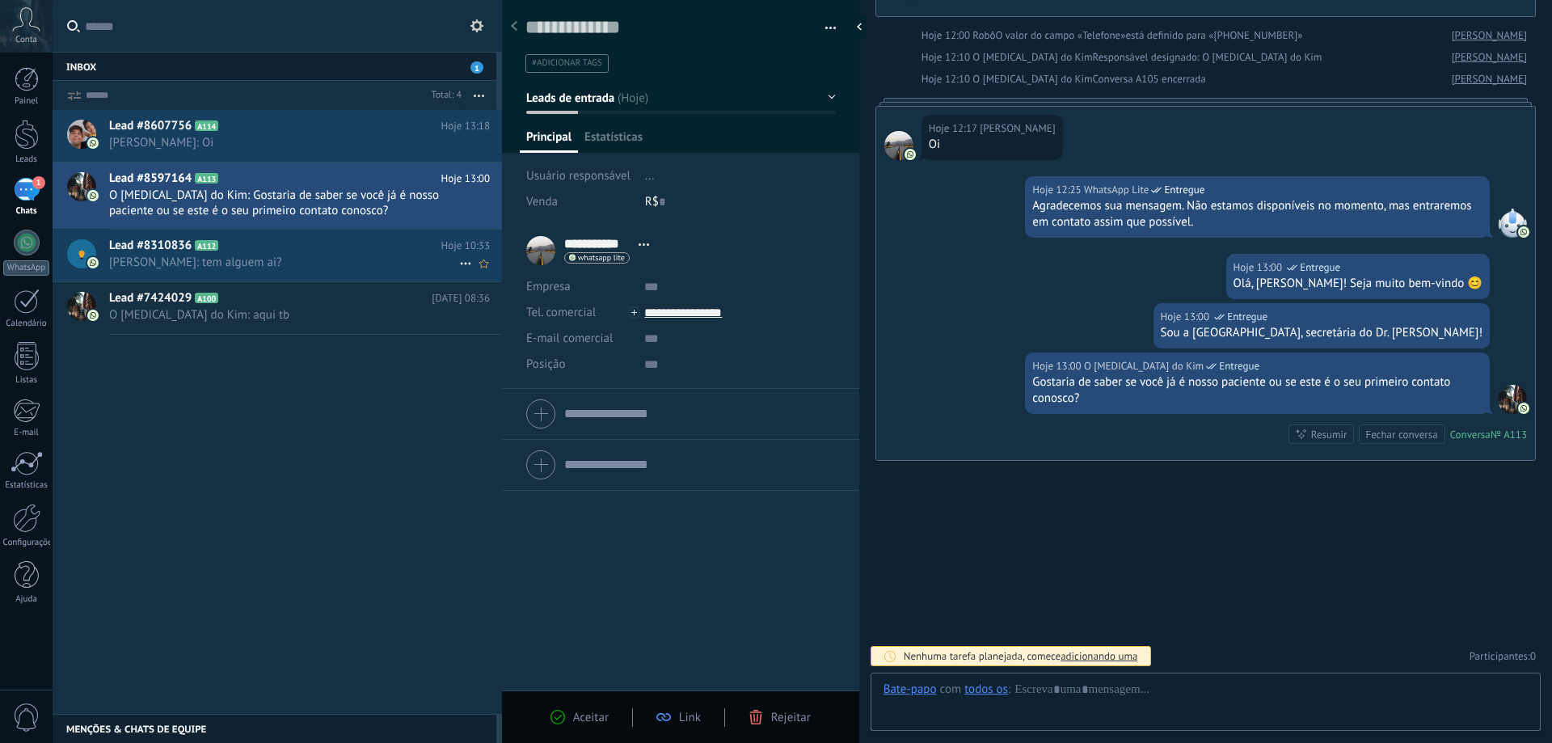
click at [221, 257] on span "[PERSON_NAME]: tem alguem ai?" at bounding box center [284, 262] width 350 height 15
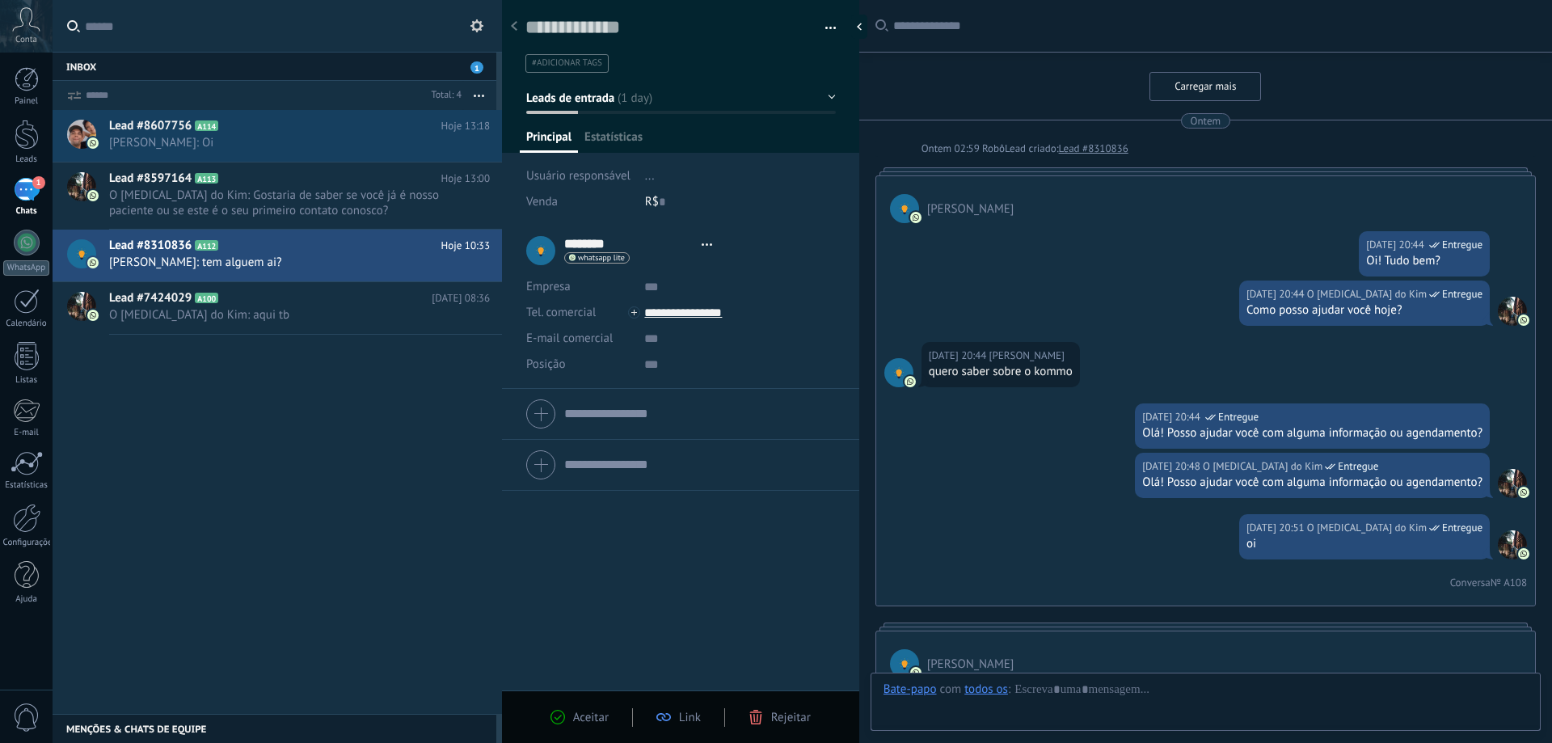
type textarea "**********"
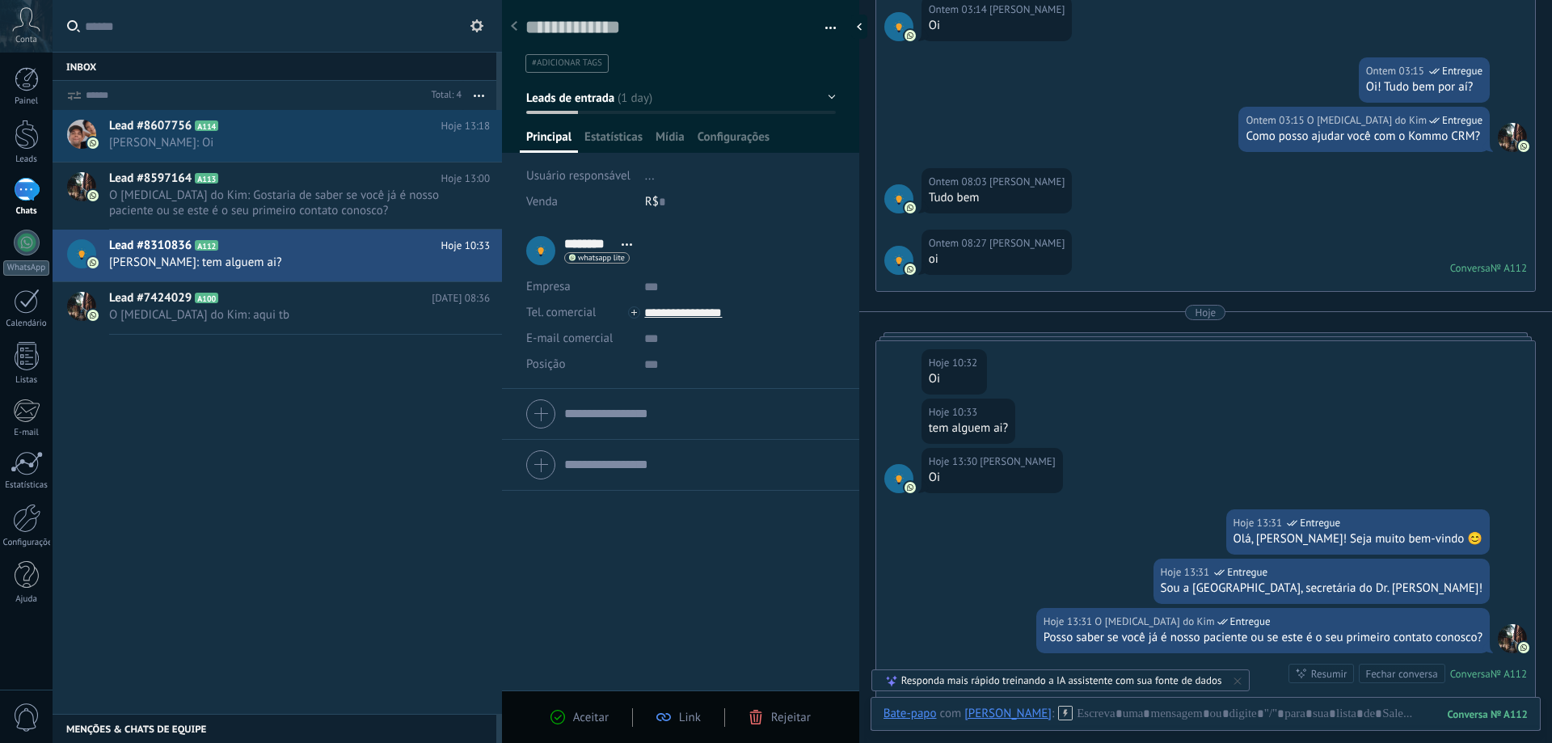
scroll to position [2851, 0]
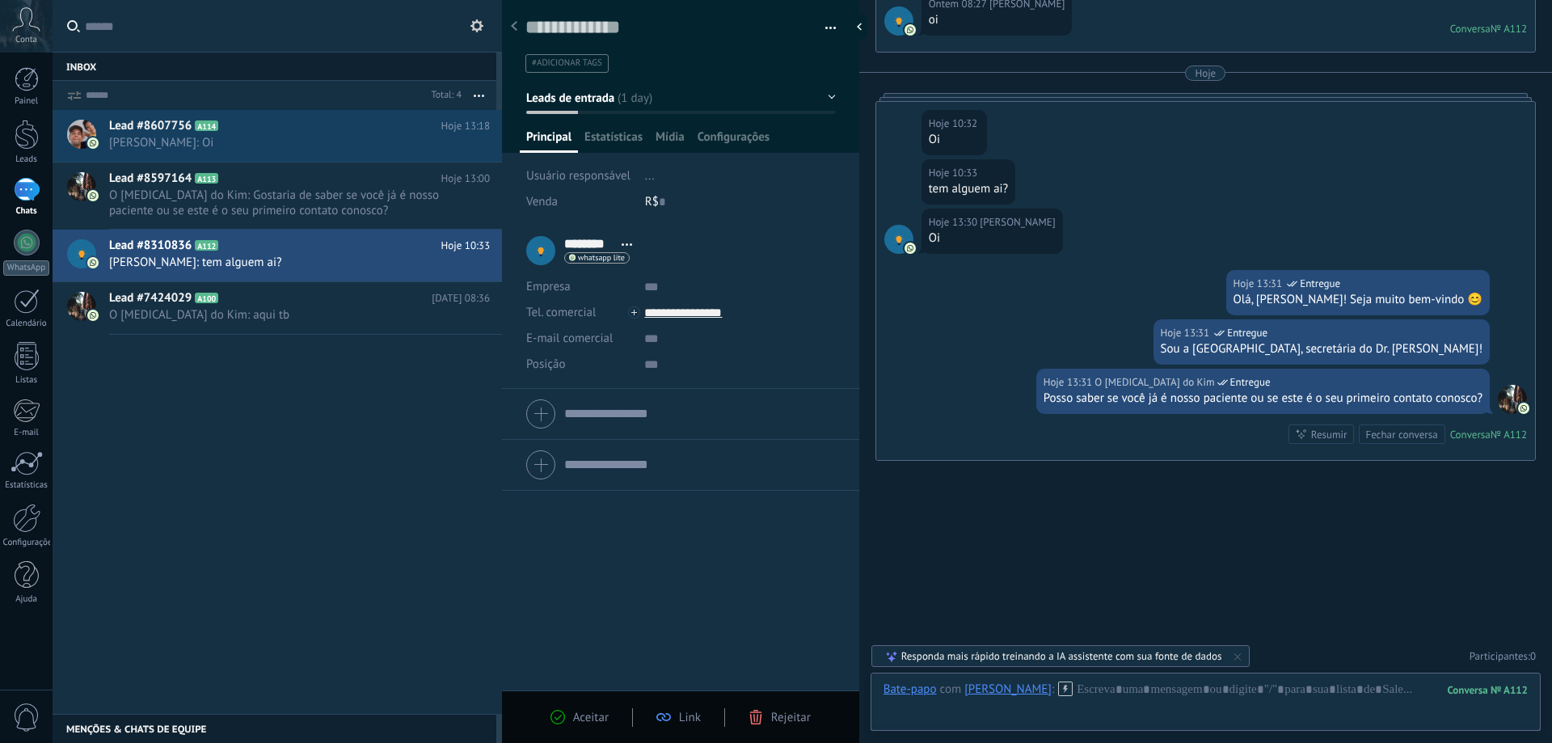
click at [1138, 398] on div "Posso saber se você já é nosso paciente ou se este é o seu primeiro contato con…" at bounding box center [1263, 398] width 439 height 16
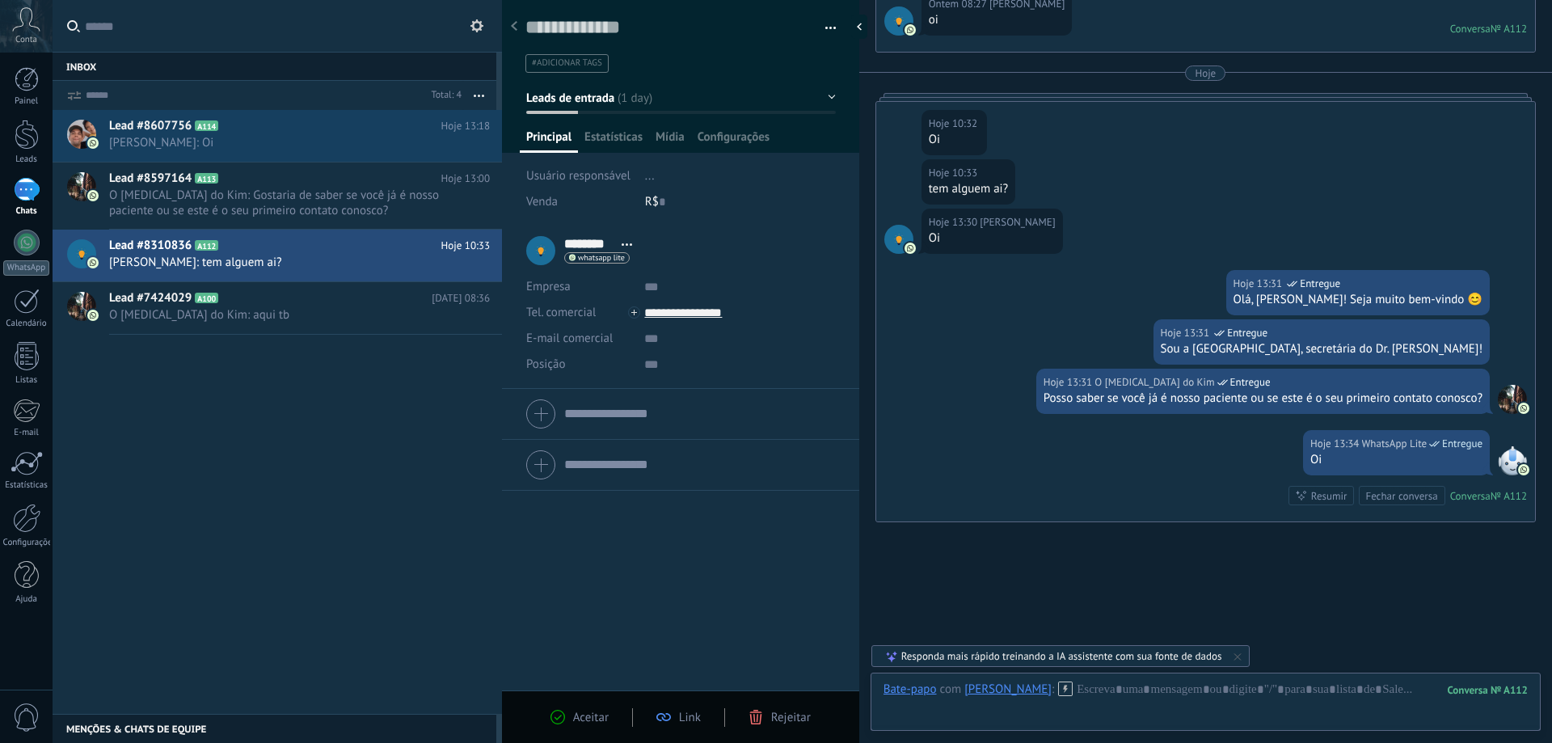
scroll to position [2912, 0]
